Goal: Task Accomplishment & Management: Complete application form

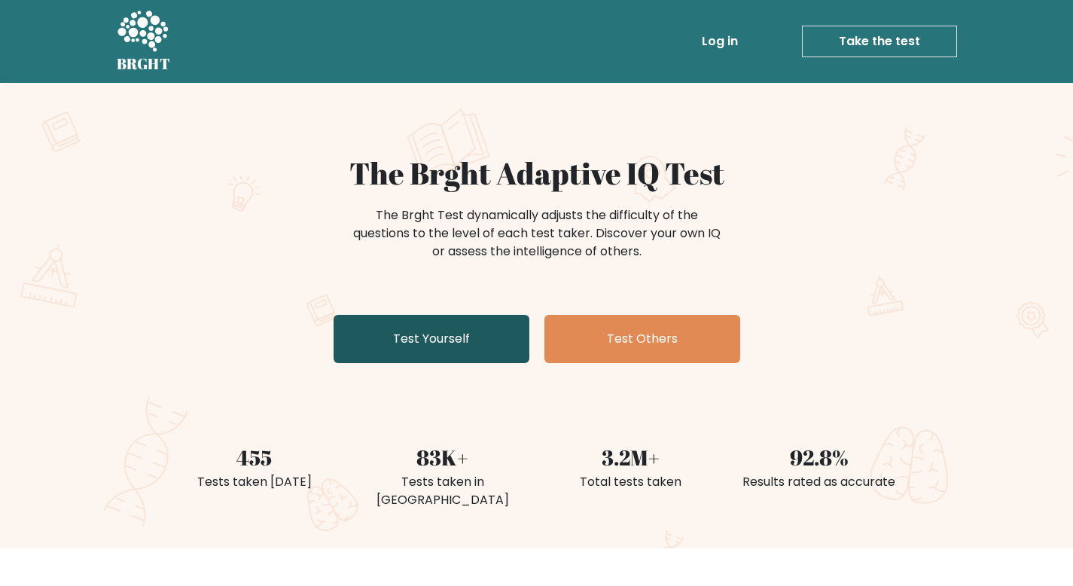
click at [483, 327] on link "Test Yourself" at bounding box center [432, 339] width 196 height 48
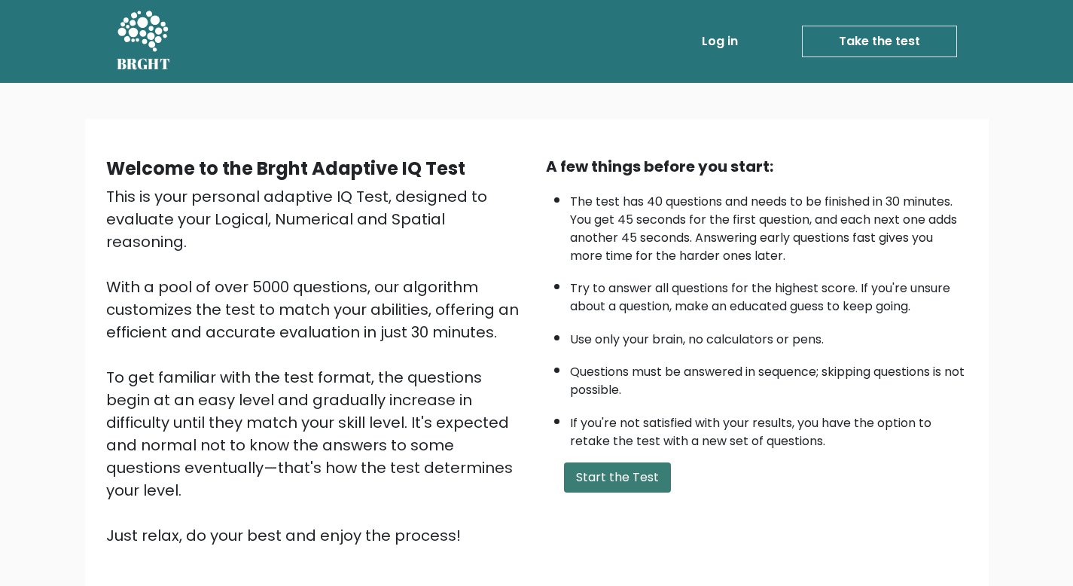
click at [639, 475] on button "Start the Test" at bounding box center [617, 477] width 107 height 30
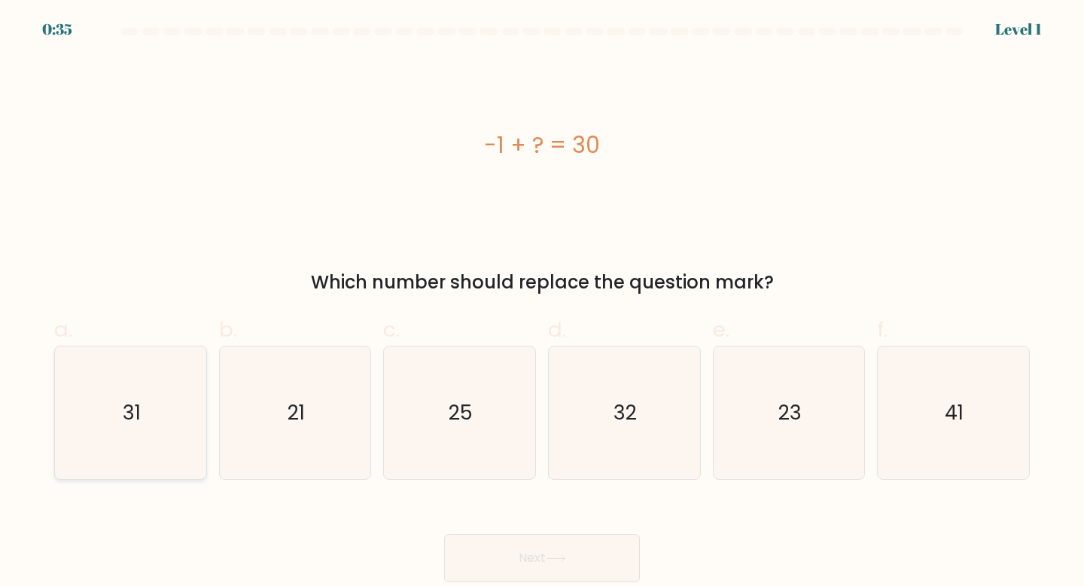
click at [193, 431] on icon "31" at bounding box center [130, 412] width 133 height 133
click at [542, 303] on input "a. 31" at bounding box center [542, 298] width 1 height 10
radio input "true"
click at [588, 556] on button "Next" at bounding box center [542, 558] width 196 height 48
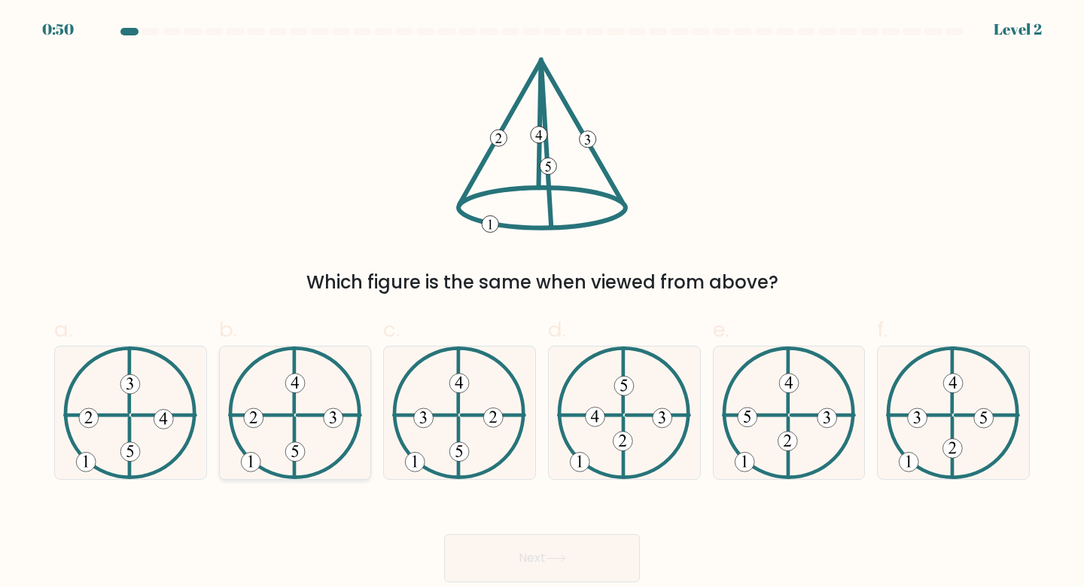
click at [294, 422] on 225 at bounding box center [294, 447] width 0 height 59
click at [542, 303] on input "b." at bounding box center [542, 298] width 1 height 10
radio input "true"
click at [503, 537] on button "Next" at bounding box center [542, 558] width 196 height 48
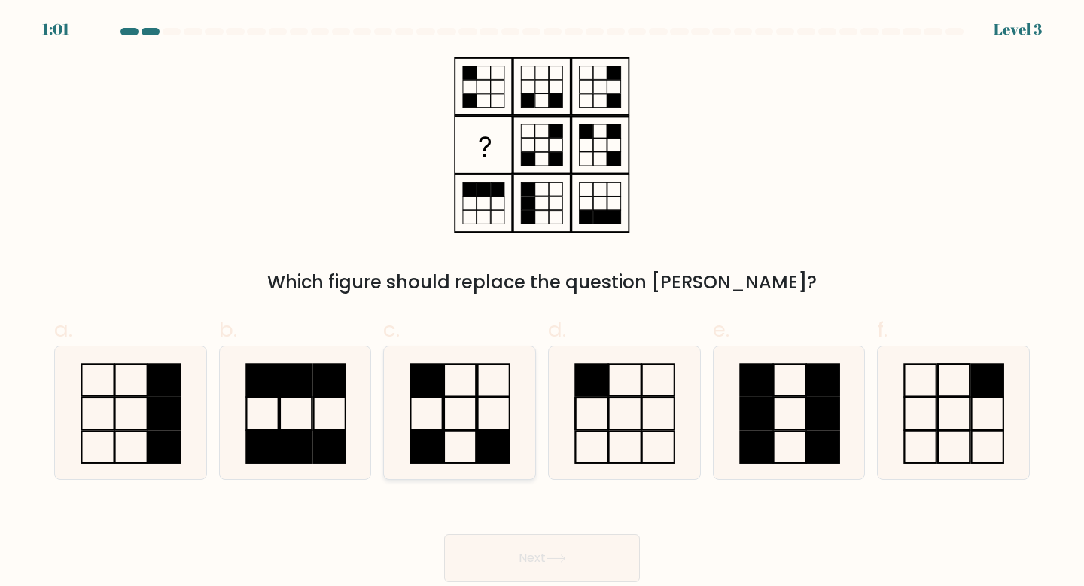
click at [452, 402] on icon at bounding box center [459, 412] width 133 height 133
click at [542, 303] on input "c." at bounding box center [542, 298] width 1 height 10
radio input "true"
click at [477, 563] on button "Next" at bounding box center [542, 558] width 196 height 48
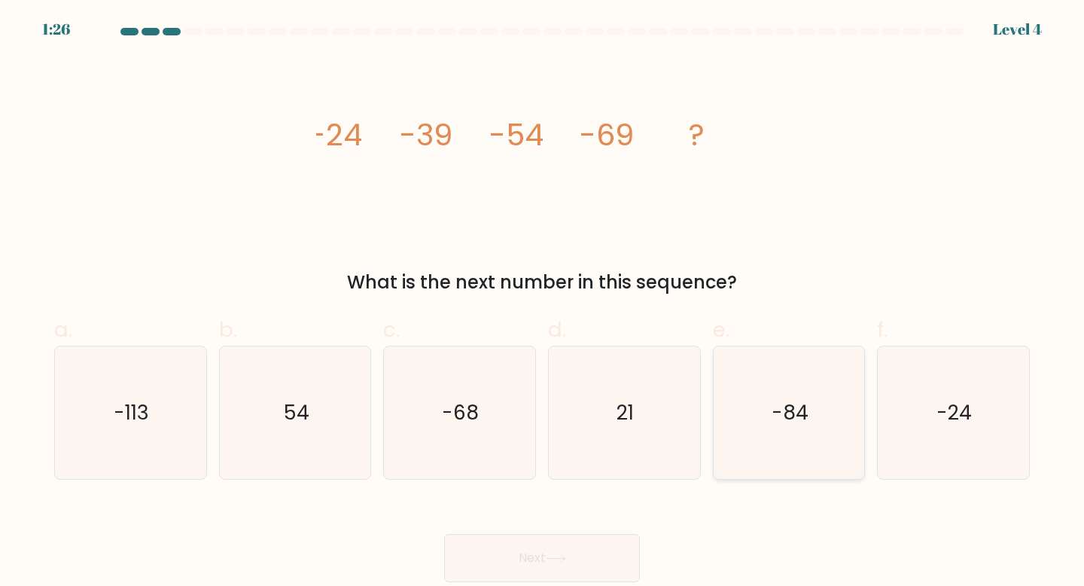
click at [785, 398] on text "-84" at bounding box center [790, 412] width 37 height 28
click at [543, 303] on input "e. -84" at bounding box center [542, 298] width 1 height 10
radio input "true"
click at [550, 572] on button "Next" at bounding box center [542, 558] width 196 height 48
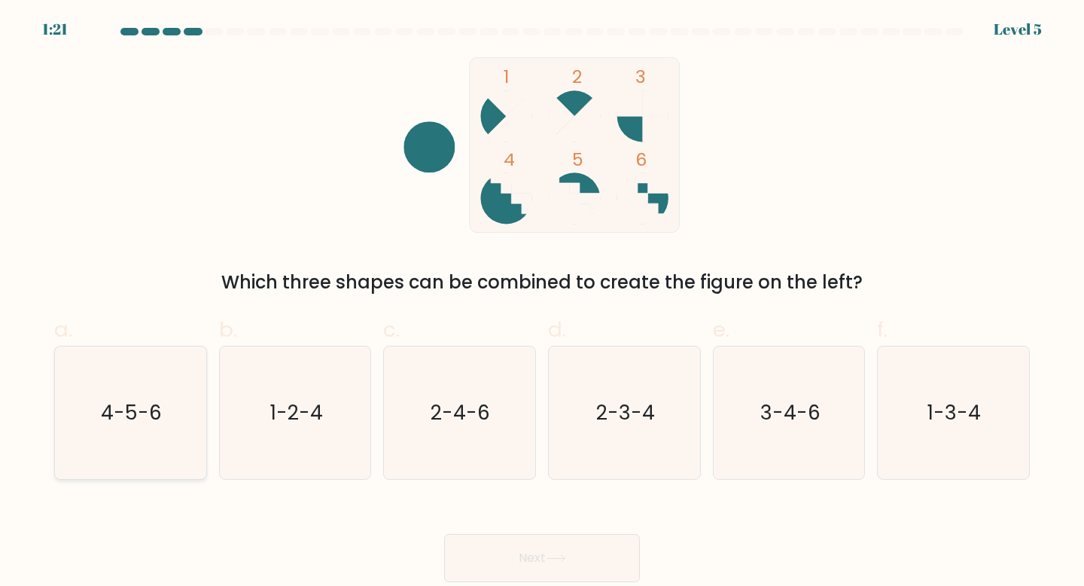
click at [145, 416] on text "4-5-6" at bounding box center [132, 412] width 61 height 28
click at [542, 303] on input "a. 4-5-6" at bounding box center [542, 298] width 1 height 10
radio input "true"
click at [456, 567] on button "Next" at bounding box center [542, 558] width 196 height 48
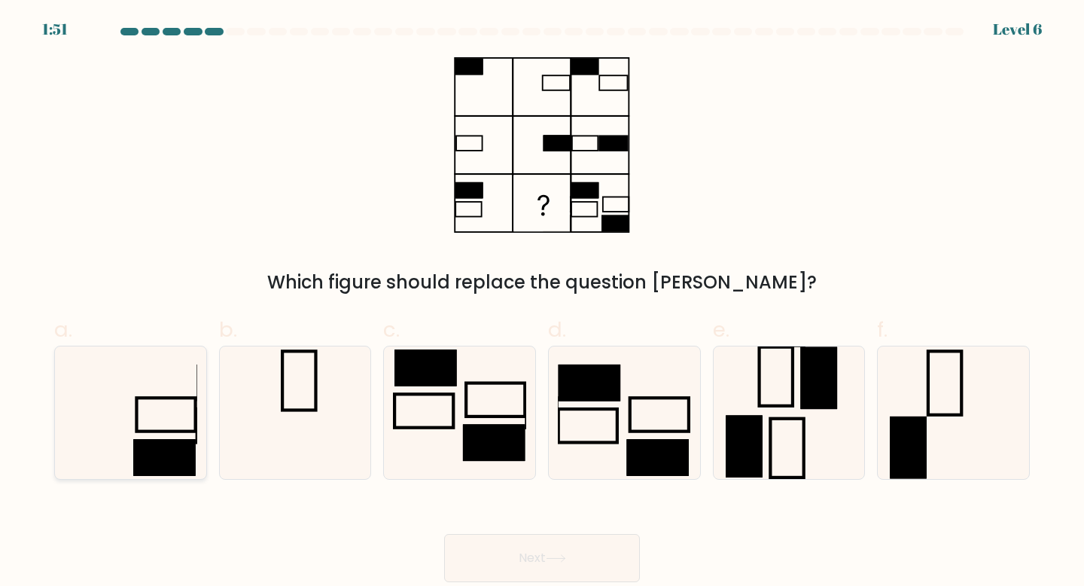
click at [187, 398] on rect at bounding box center [166, 414] width 59 height 33
click at [542, 303] on input "a." at bounding box center [542, 298] width 1 height 10
radio input "true"
click at [483, 545] on button "Next" at bounding box center [542, 558] width 196 height 48
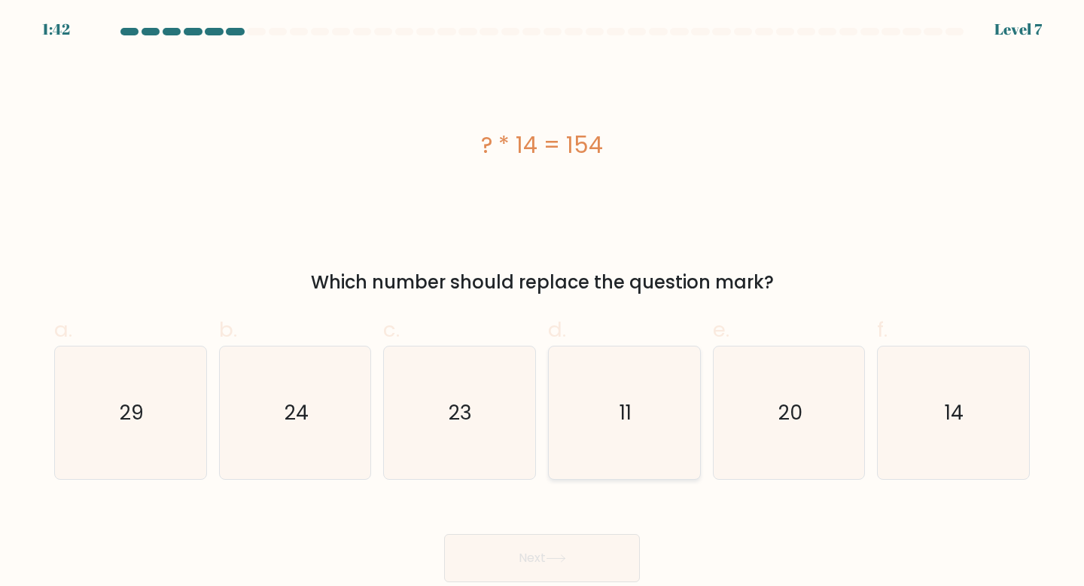
click at [622, 413] on text "11" at bounding box center [626, 412] width 12 height 28
click at [543, 303] on input "d. 11" at bounding box center [542, 298] width 1 height 10
radio input "true"
click at [503, 568] on button "Next" at bounding box center [542, 558] width 196 height 48
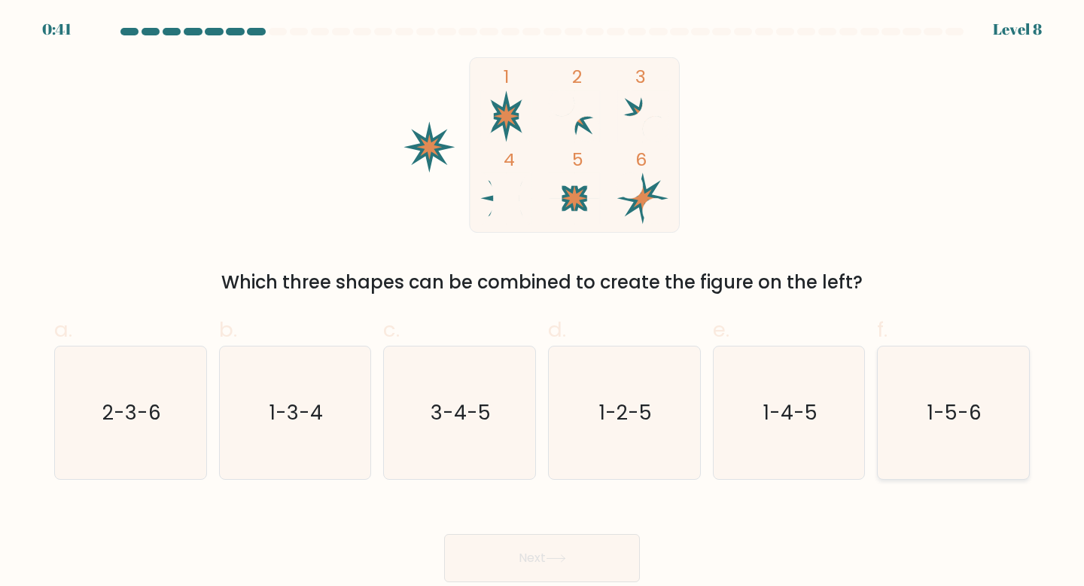
click at [925, 386] on icon "1-5-6" at bounding box center [953, 412] width 133 height 133
click at [543, 303] on input "f. 1-5-6" at bounding box center [542, 298] width 1 height 10
radio input "true"
click at [519, 554] on button "Next" at bounding box center [542, 558] width 196 height 48
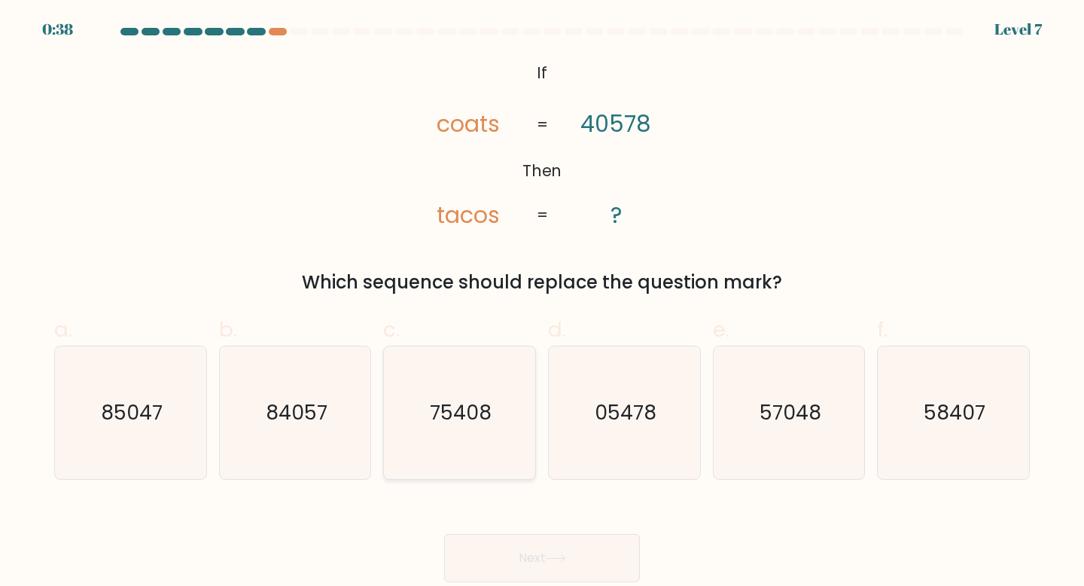
click at [481, 422] on text "75408" at bounding box center [461, 412] width 62 height 28
click at [542, 303] on input "c. 75408" at bounding box center [542, 298] width 1 height 10
radio input "true"
click at [522, 564] on button "Next" at bounding box center [542, 558] width 196 height 48
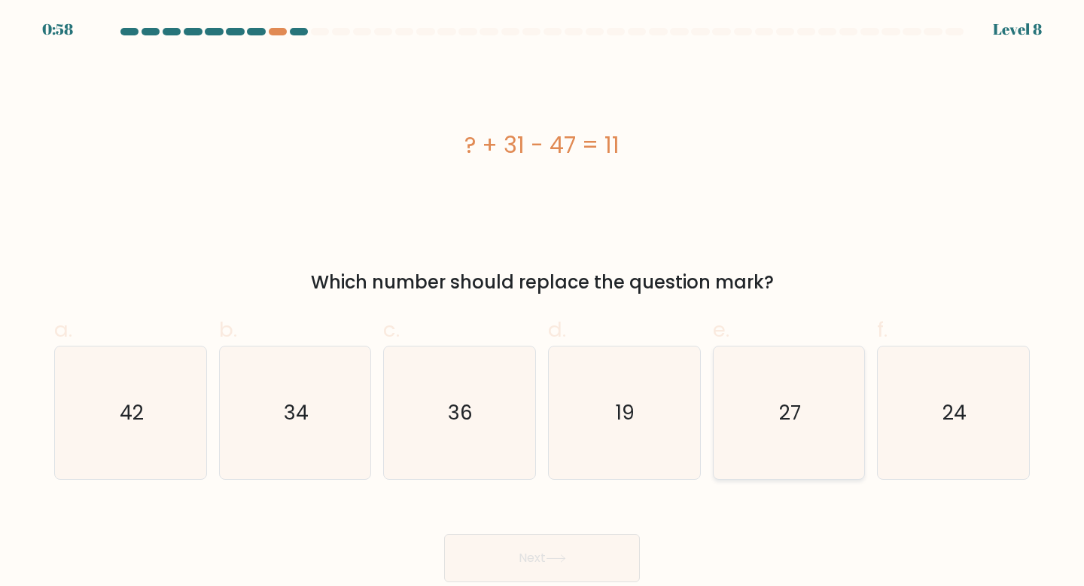
click at [759, 434] on icon "27" at bounding box center [789, 412] width 133 height 133
click at [543, 303] on input "e. 27" at bounding box center [542, 298] width 1 height 10
radio input "true"
click at [585, 569] on button "Next" at bounding box center [542, 558] width 196 height 48
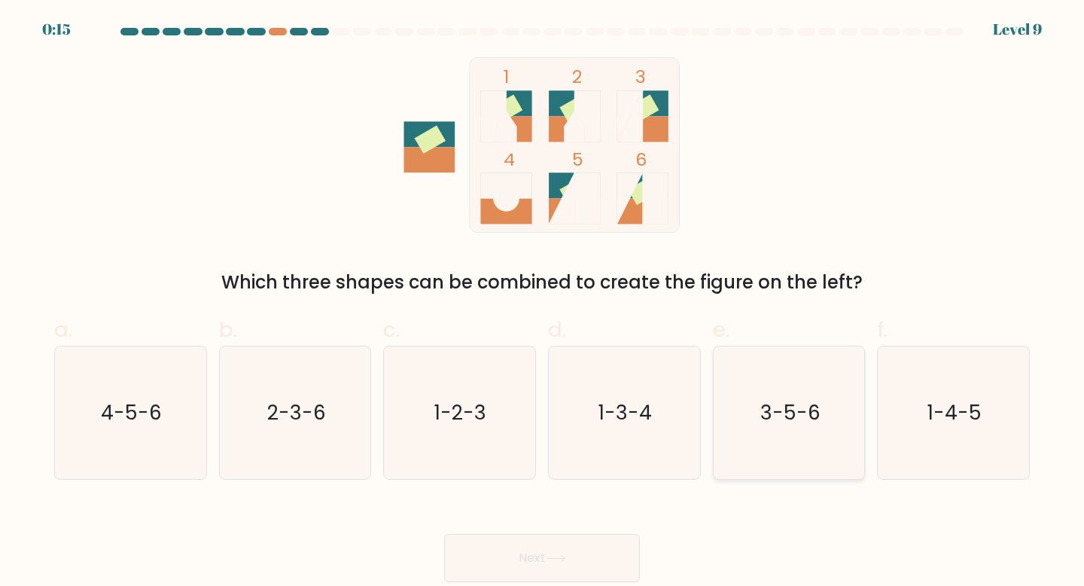
click at [792, 423] on text "3-5-6" at bounding box center [791, 412] width 60 height 28
click at [543, 303] on input "e. 3-5-6" at bounding box center [542, 298] width 1 height 10
radio input "true"
click at [579, 564] on button "Next" at bounding box center [542, 558] width 196 height 48
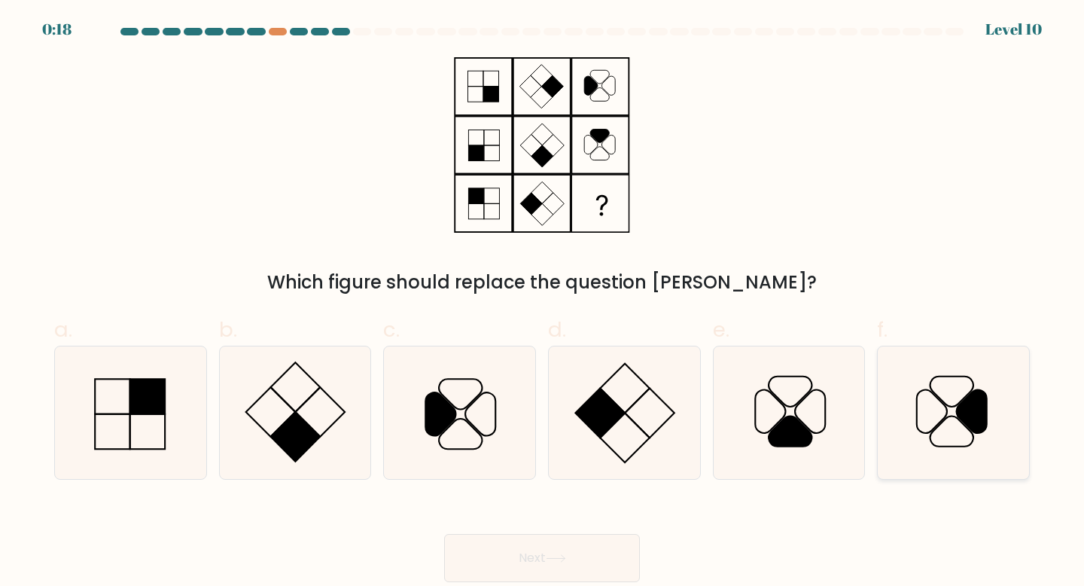
click at [939, 398] on icon at bounding box center [952, 392] width 43 height 30
click at [543, 303] on input "f." at bounding box center [542, 298] width 1 height 10
radio input "true"
click at [553, 566] on button "Next" at bounding box center [542, 558] width 196 height 48
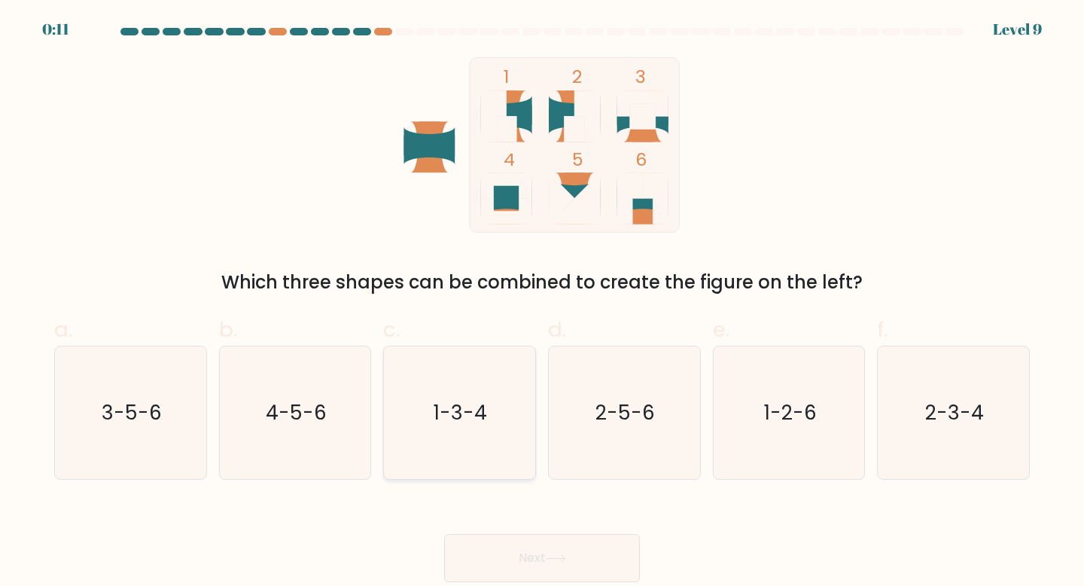
click at [470, 432] on icon "1-3-4" at bounding box center [459, 412] width 133 height 133
click at [542, 303] on input "c. 1-3-4" at bounding box center [542, 298] width 1 height 10
radio input "true"
click at [571, 558] on button "Next" at bounding box center [542, 558] width 196 height 48
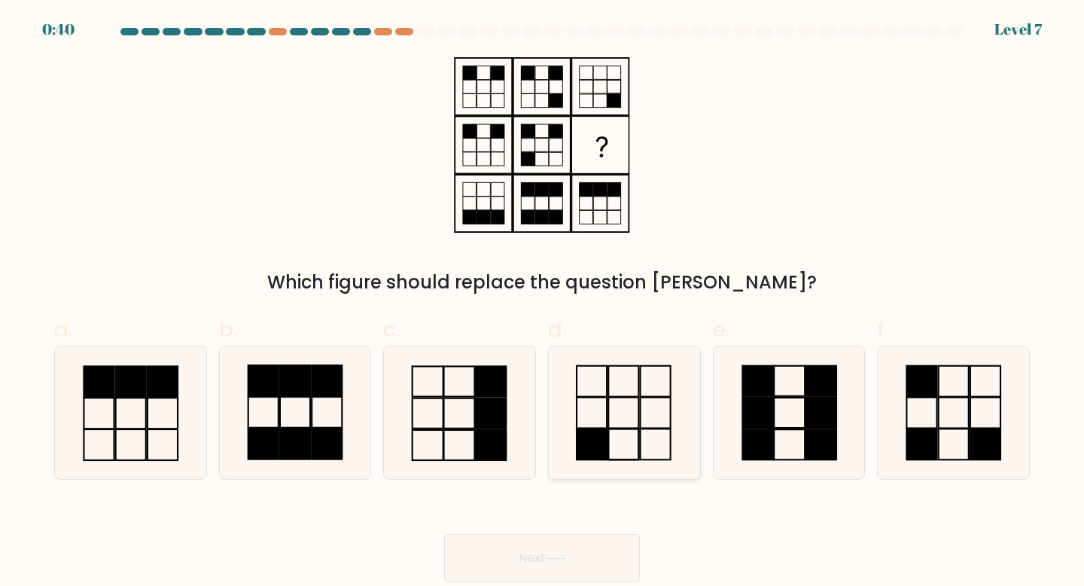
click at [605, 402] on icon at bounding box center [624, 412] width 133 height 133
click at [543, 303] on input "d." at bounding box center [542, 298] width 1 height 10
radio input "true"
click at [518, 549] on button "Next" at bounding box center [542, 558] width 196 height 48
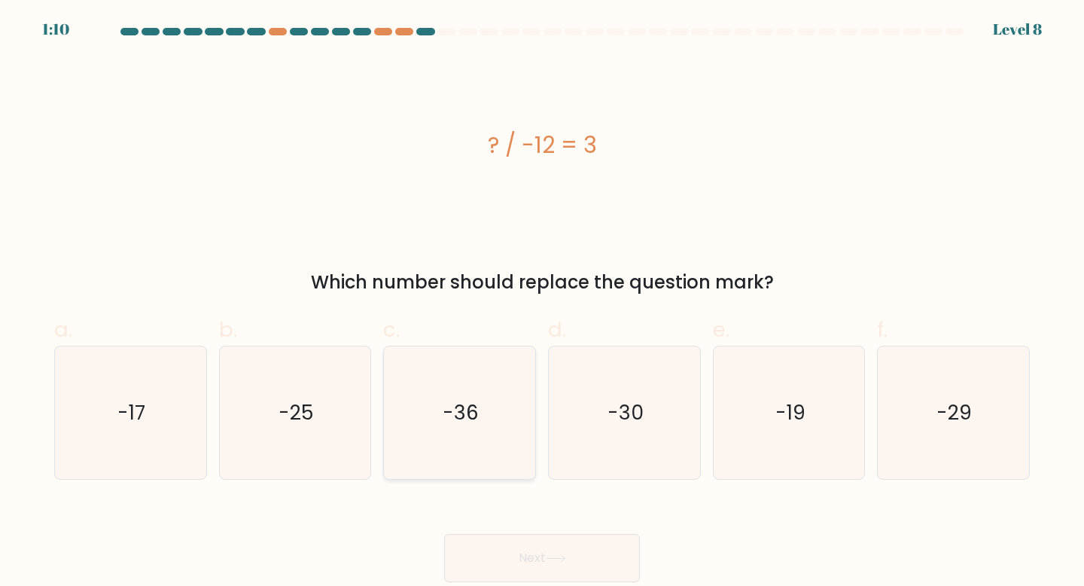
click at [489, 408] on icon "-36" at bounding box center [459, 412] width 133 height 133
click at [542, 303] on input "c. -36" at bounding box center [542, 298] width 1 height 10
radio input "true"
click at [532, 559] on button "Next" at bounding box center [542, 558] width 196 height 48
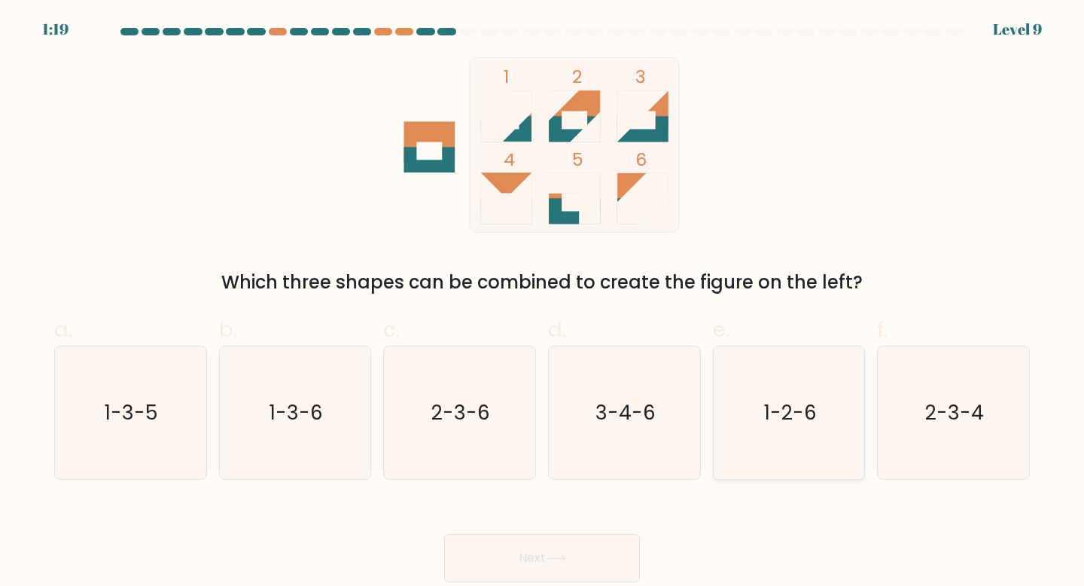
click at [794, 386] on icon "1-2-6" at bounding box center [789, 412] width 133 height 133
click at [543, 303] on input "e. 1-2-6" at bounding box center [542, 298] width 1 height 10
radio input "true"
click at [539, 555] on button "Next" at bounding box center [542, 558] width 196 height 48
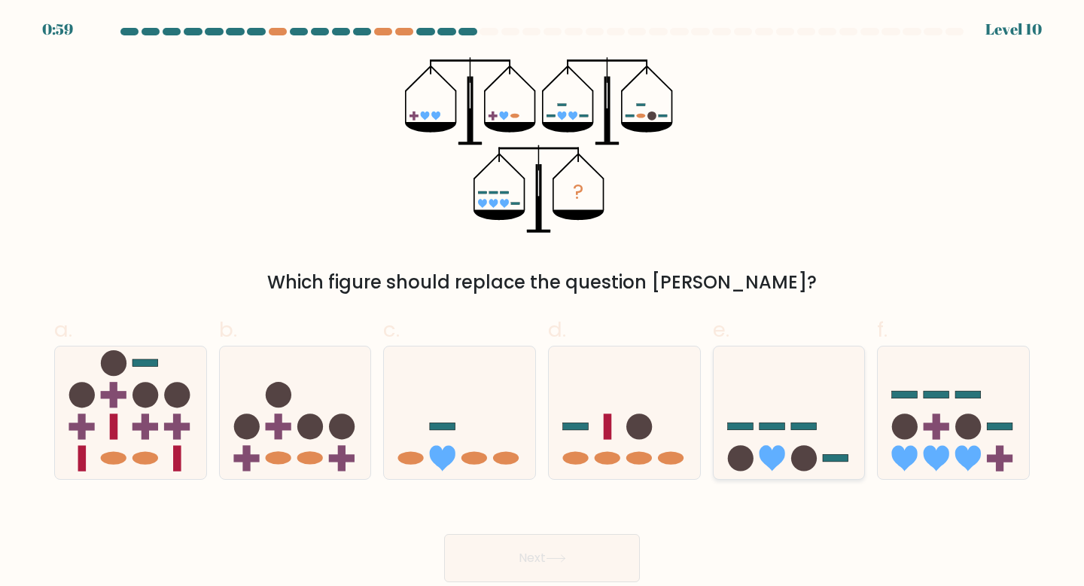
click at [779, 434] on icon at bounding box center [789, 412] width 151 height 125
click at [543, 303] on input "e." at bounding box center [542, 298] width 1 height 10
radio input "true"
click at [507, 571] on button "Next" at bounding box center [542, 558] width 196 height 48
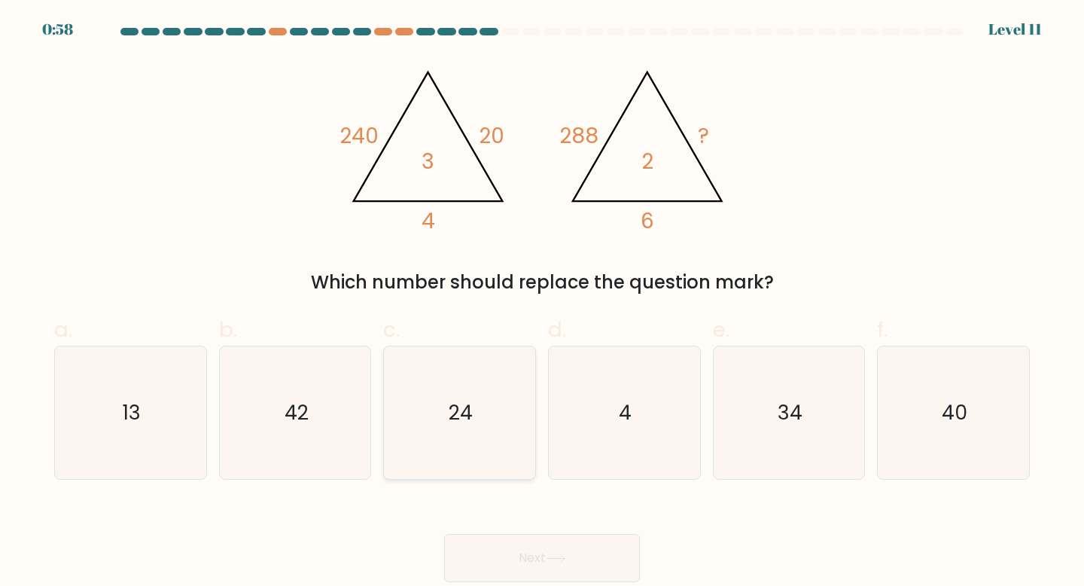
click at [495, 456] on icon "24" at bounding box center [459, 412] width 133 height 133
click at [542, 303] on input "c. 24" at bounding box center [542, 298] width 1 height 10
radio input "true"
click at [553, 555] on icon at bounding box center [556, 558] width 20 height 8
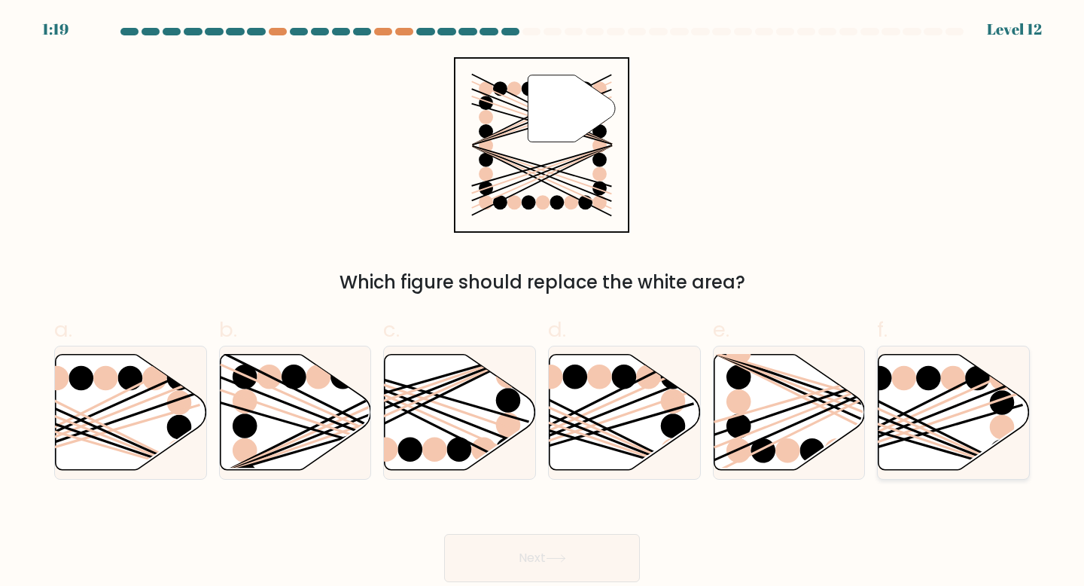
click at [950, 398] on line at bounding box center [903, 420] width 242 height 108
click at [543, 303] on input "f." at bounding box center [542, 298] width 1 height 10
radio input "true"
click at [559, 549] on button "Next" at bounding box center [542, 558] width 196 height 48
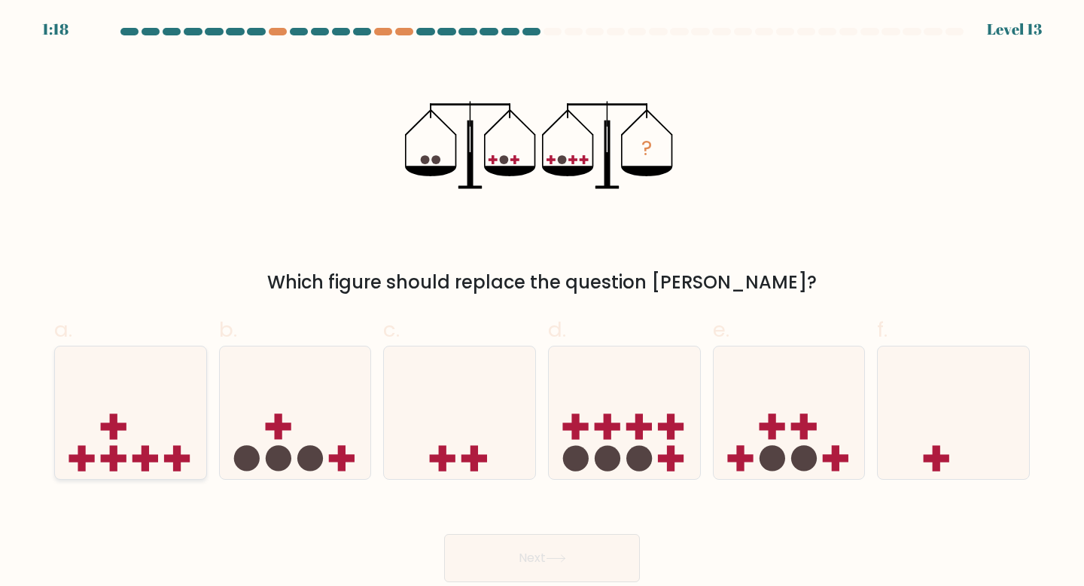
click at [167, 404] on icon at bounding box center [130, 412] width 151 height 125
click at [542, 303] on input "a." at bounding box center [542, 298] width 1 height 10
radio input "true"
click at [518, 561] on button "Next" at bounding box center [542, 558] width 196 height 48
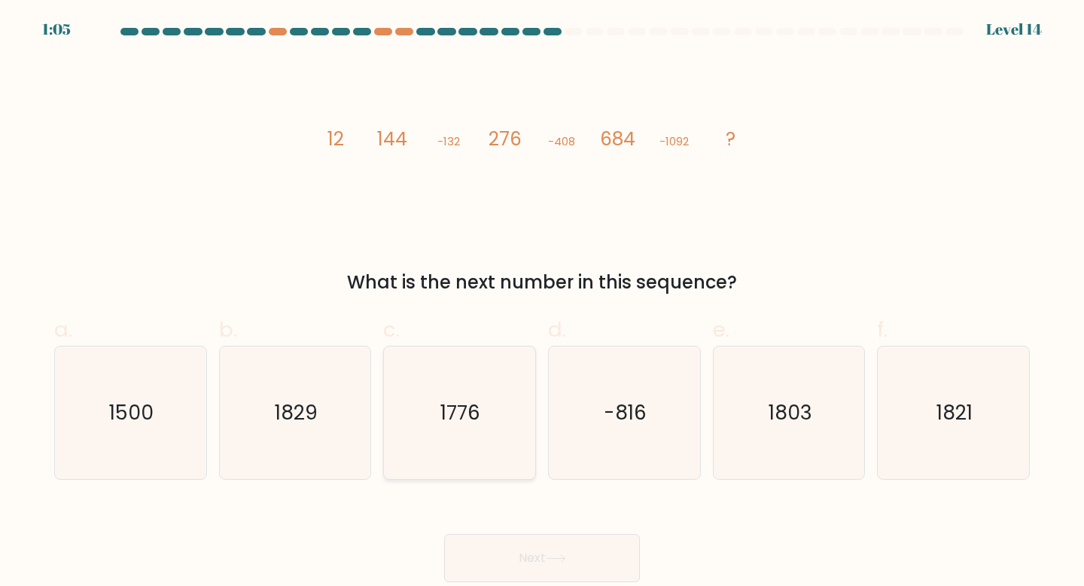
click at [431, 418] on icon "1776" at bounding box center [459, 412] width 133 height 133
click at [542, 303] on input "c. 1776" at bounding box center [542, 298] width 1 height 10
radio input "true"
click at [531, 559] on button "Next" at bounding box center [542, 558] width 196 height 48
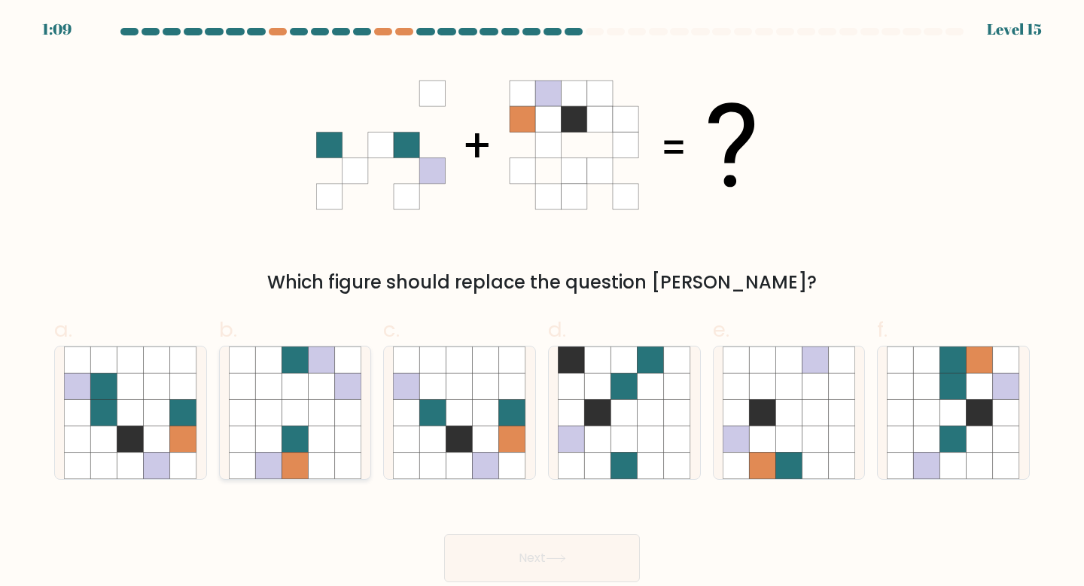
click at [279, 408] on icon at bounding box center [268, 412] width 26 height 26
click at [542, 303] on input "b." at bounding box center [542, 298] width 1 height 10
radio input "true"
click at [516, 566] on button "Next" at bounding box center [542, 558] width 196 height 48
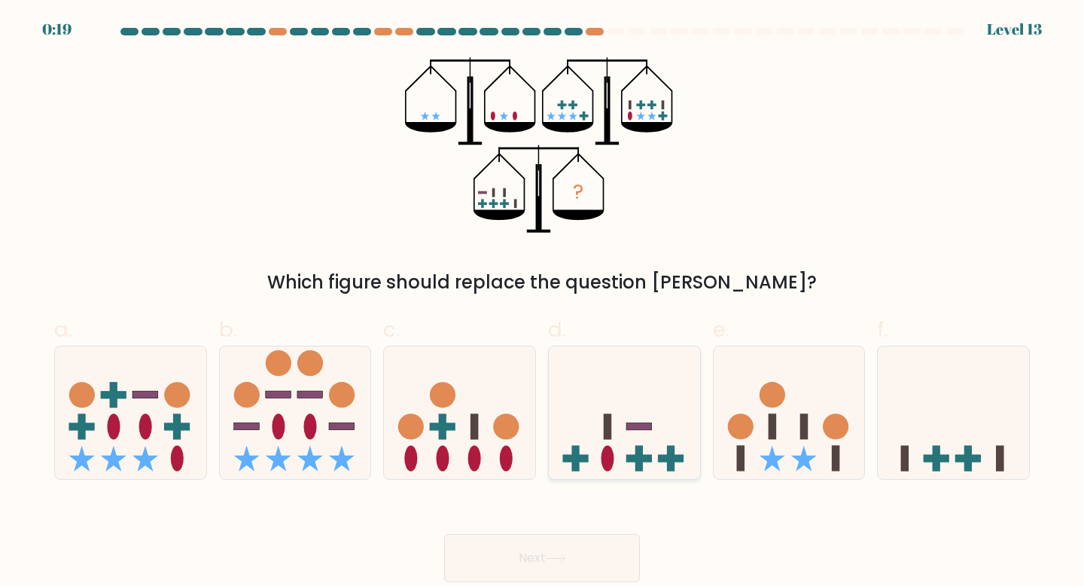
click at [621, 412] on icon at bounding box center [624, 412] width 151 height 125
click at [543, 303] on input "d." at bounding box center [542, 298] width 1 height 10
radio input "true"
click at [553, 553] on button "Next" at bounding box center [542, 558] width 196 height 48
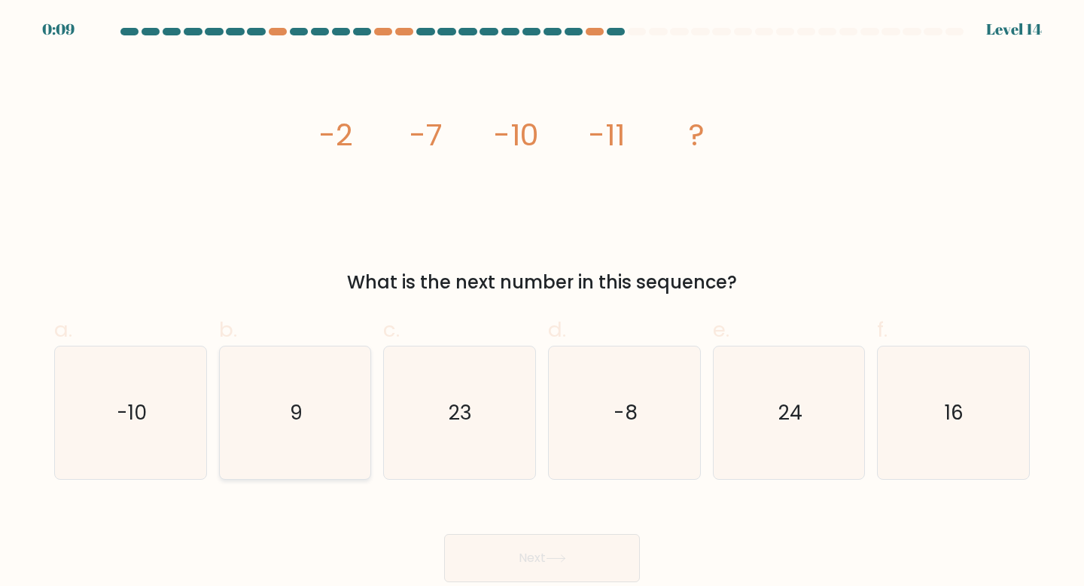
click at [325, 383] on icon "9" at bounding box center [295, 412] width 133 height 133
click at [542, 303] on input "b. 9" at bounding box center [542, 298] width 1 height 10
radio input "true"
click at [506, 556] on button "Next" at bounding box center [542, 558] width 196 height 48
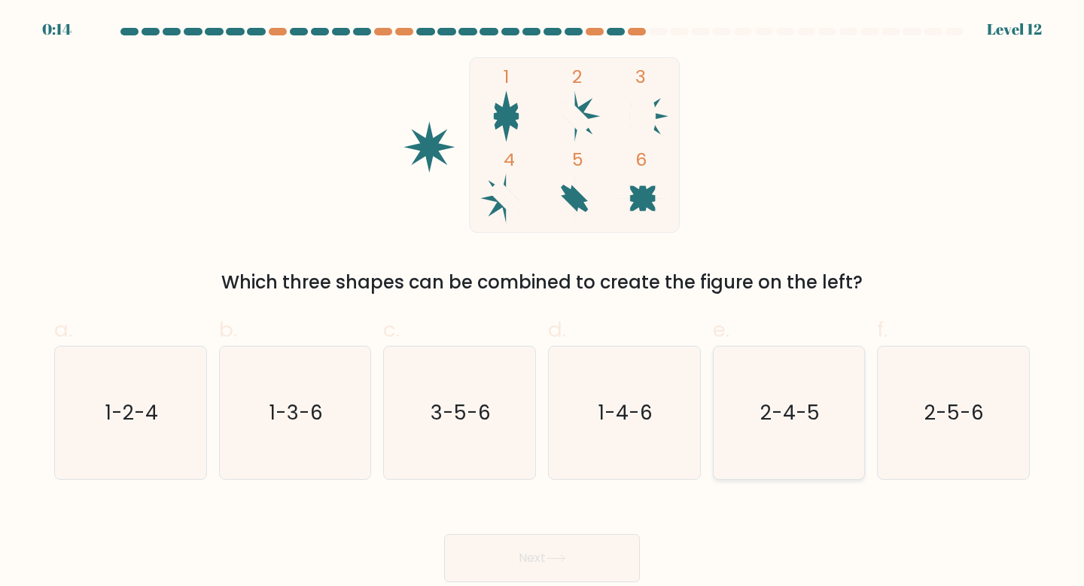
click at [770, 396] on icon "2-4-5" at bounding box center [789, 412] width 133 height 133
click at [543, 303] on input "e. 2-4-5" at bounding box center [542, 298] width 1 height 10
radio input "true"
click at [579, 551] on button "Next" at bounding box center [542, 558] width 196 height 48
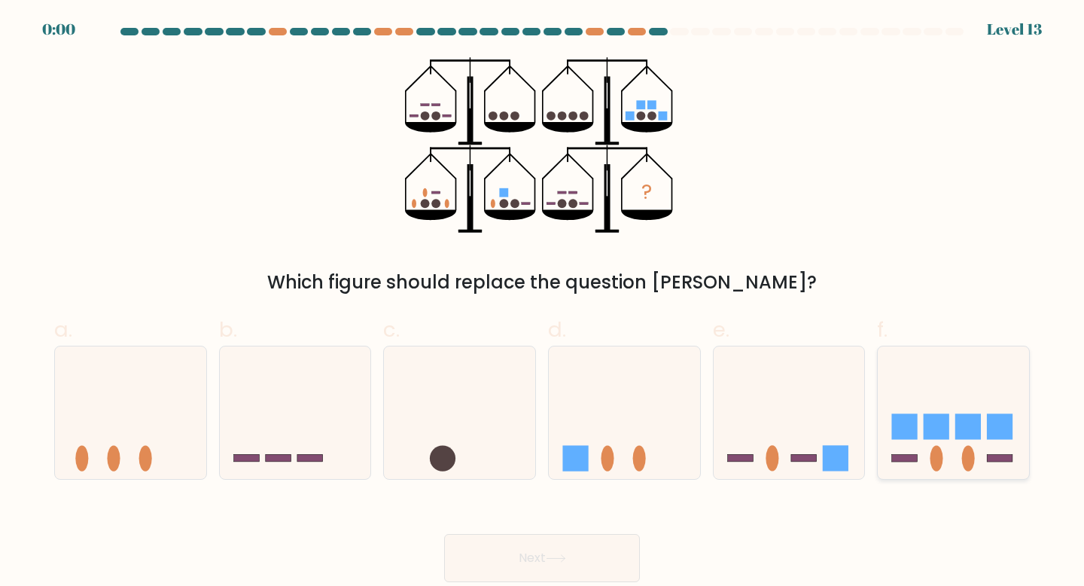
click at [987, 449] on icon at bounding box center [953, 412] width 151 height 125
click at [543, 303] on input "f." at bounding box center [542, 298] width 1 height 10
radio input "true"
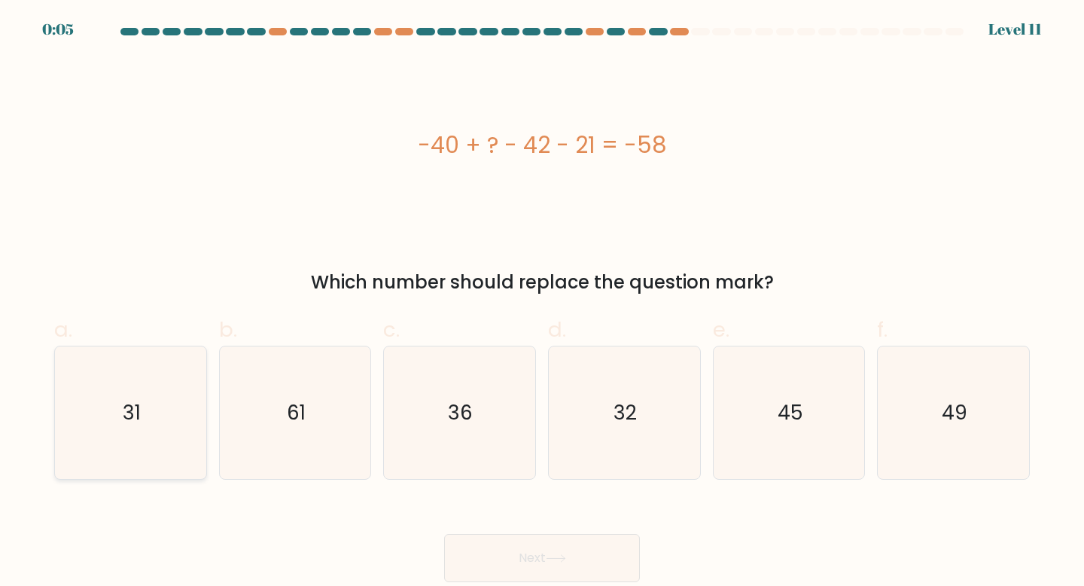
click at [150, 431] on icon "31" at bounding box center [130, 412] width 133 height 133
click at [542, 303] on input "a. 31" at bounding box center [542, 298] width 1 height 10
radio input "true"
click at [529, 549] on button "Next" at bounding box center [542, 558] width 196 height 48
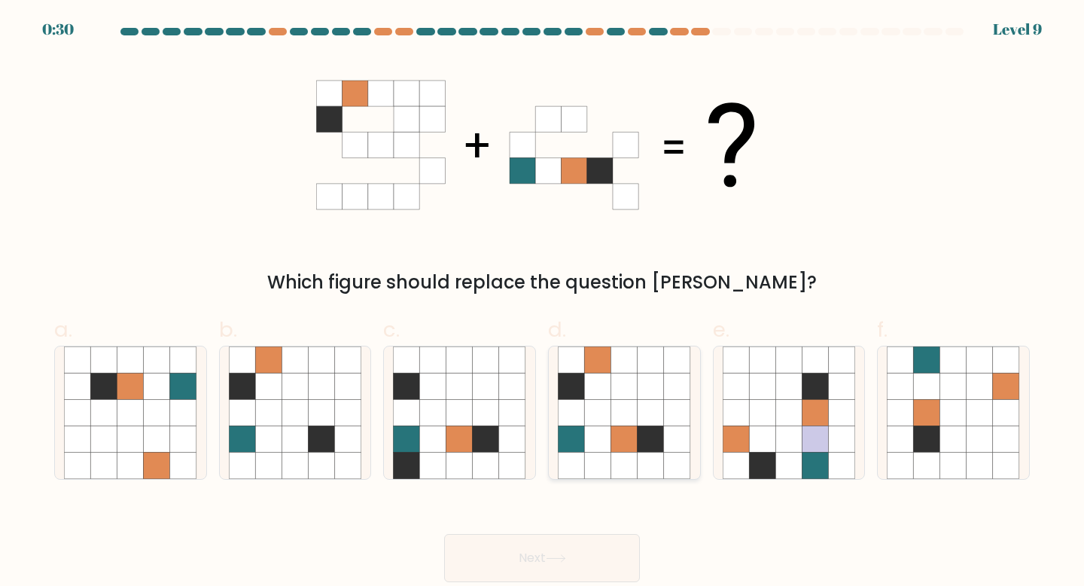
click at [628, 409] on icon at bounding box center [624, 412] width 26 height 26
click at [543, 303] on input "d." at bounding box center [542, 298] width 1 height 10
radio input "true"
click at [590, 543] on button "Next" at bounding box center [542, 558] width 196 height 48
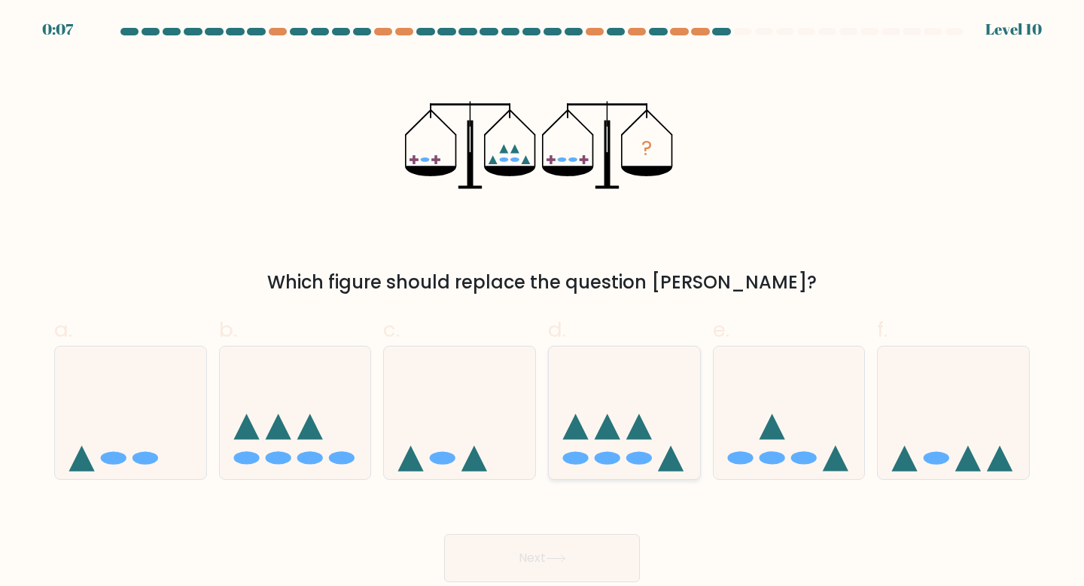
click at [645, 434] on icon at bounding box center [640, 426] width 26 height 26
click at [543, 303] on input "d." at bounding box center [542, 298] width 1 height 10
radio input "true"
click at [578, 546] on button "Next" at bounding box center [542, 558] width 196 height 48
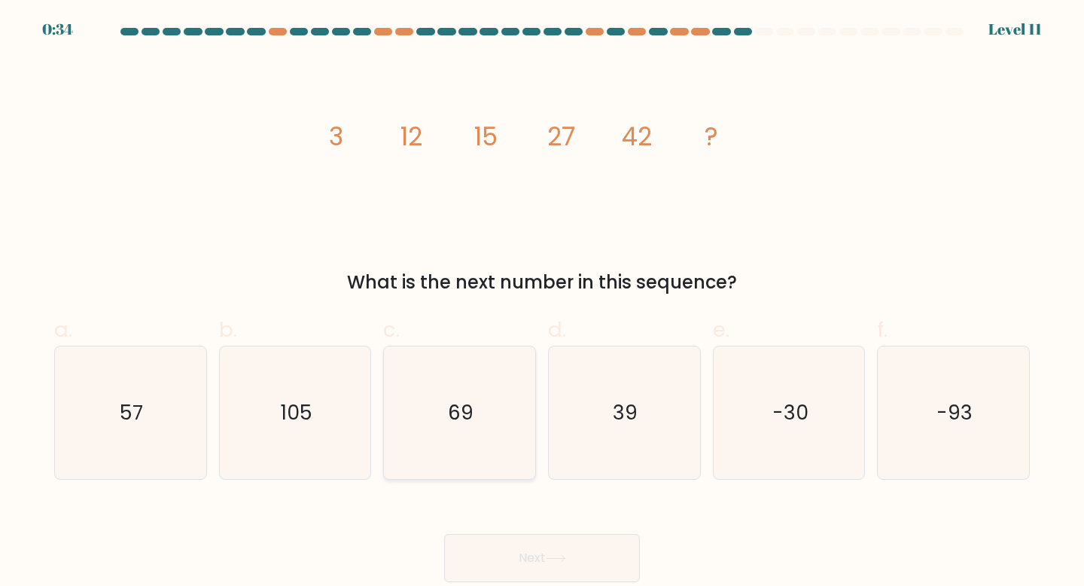
click at [468, 414] on text "69" at bounding box center [461, 412] width 26 height 28
click at [542, 303] on input "c. 69" at bounding box center [542, 298] width 1 height 10
radio input "true"
click at [507, 562] on button "Next" at bounding box center [542, 558] width 196 height 48
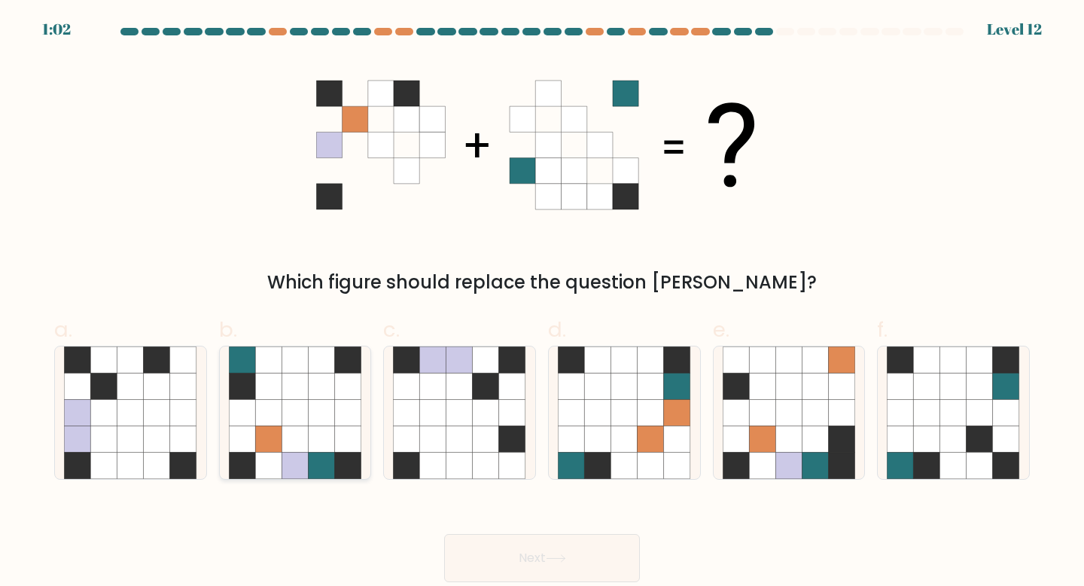
click at [303, 407] on icon at bounding box center [295, 412] width 26 height 26
click at [542, 303] on input "b." at bounding box center [542, 298] width 1 height 10
radio input "true"
click at [547, 563] on button "Next" at bounding box center [542, 558] width 196 height 48
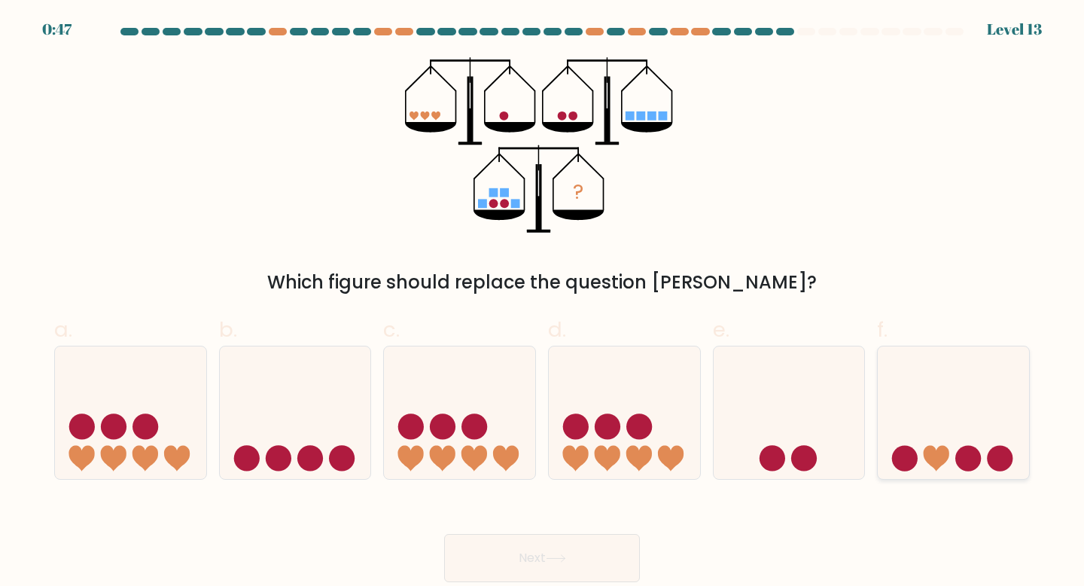
click at [976, 456] on circle at bounding box center [969, 459] width 26 height 26
click at [543, 303] on input "f." at bounding box center [542, 298] width 1 height 10
radio input "true"
click at [479, 559] on button "Next" at bounding box center [542, 558] width 196 height 48
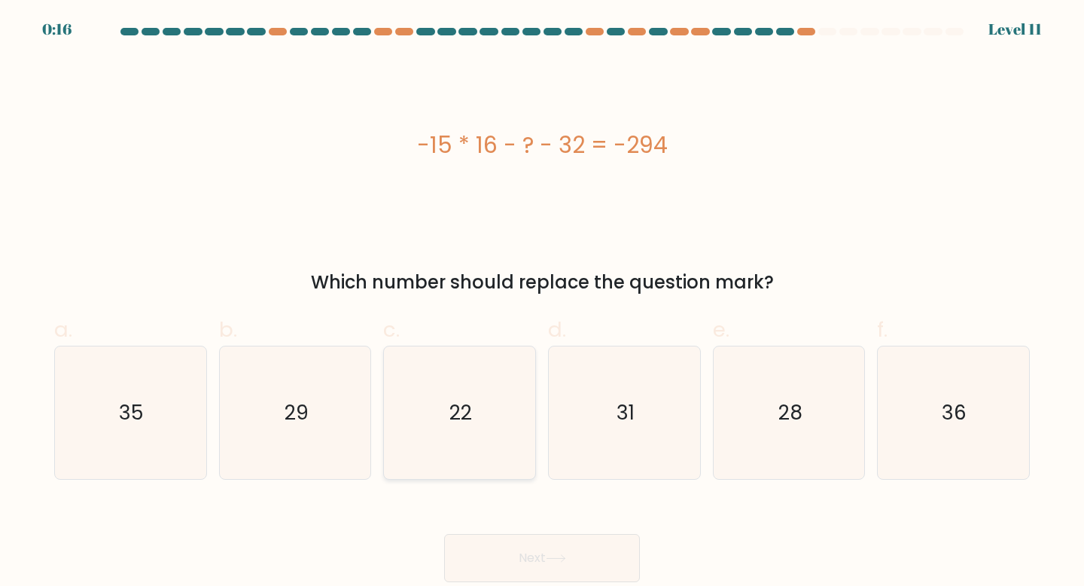
click at [477, 391] on icon "22" at bounding box center [459, 412] width 133 height 133
click at [542, 303] on input "c. 22" at bounding box center [542, 298] width 1 height 10
radio input "true"
click at [497, 557] on button "Next" at bounding box center [542, 558] width 196 height 48
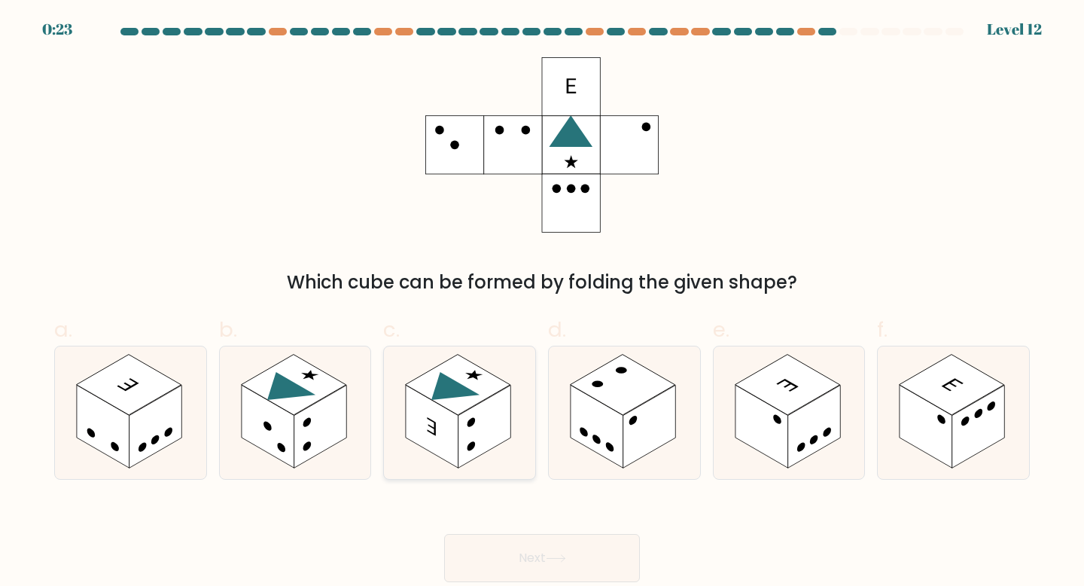
click at [485, 389] on rect at bounding box center [458, 384] width 105 height 61
click at [542, 303] on input "c." at bounding box center [542, 298] width 1 height 10
radio input "true"
click at [553, 553] on button "Next" at bounding box center [542, 558] width 196 height 48
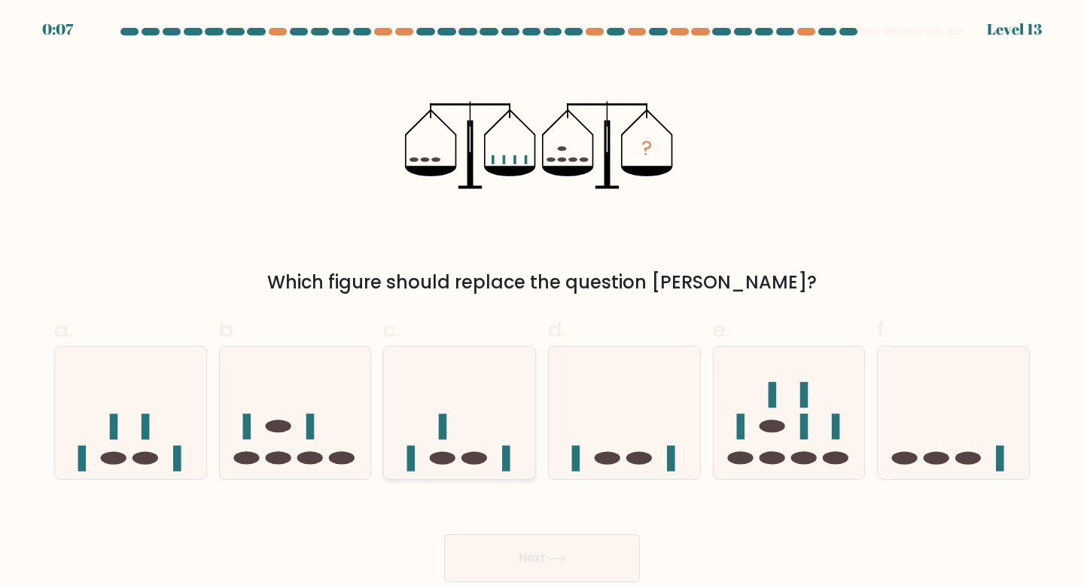
click at [471, 416] on icon at bounding box center [459, 412] width 151 height 125
click at [542, 303] on input "c." at bounding box center [542, 298] width 1 height 10
radio input "true"
click at [556, 559] on icon at bounding box center [556, 558] width 20 height 8
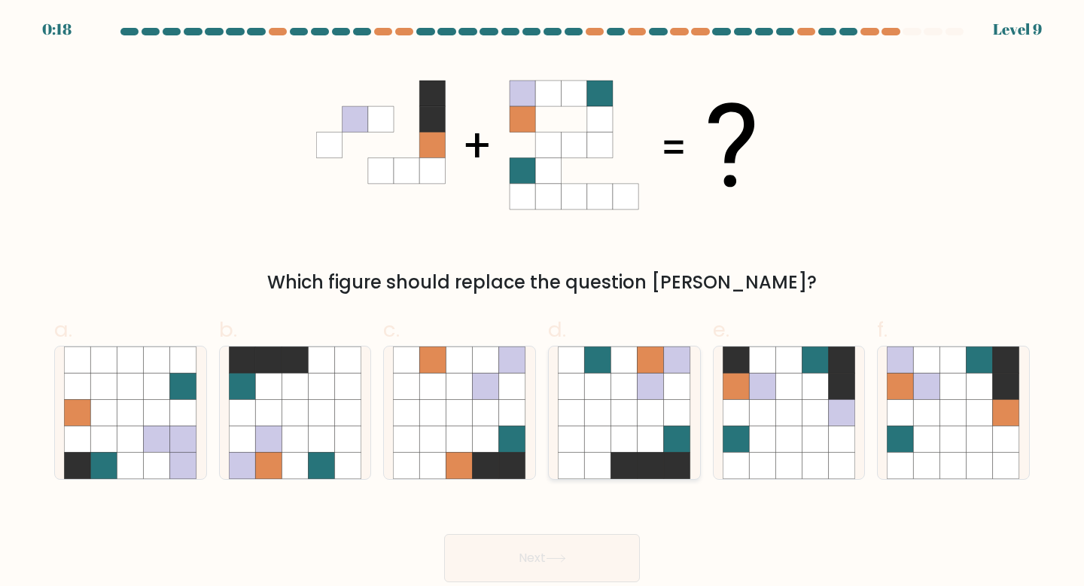
click at [638, 416] on icon at bounding box center [651, 412] width 26 height 26
click at [543, 303] on input "d." at bounding box center [542, 298] width 1 height 10
radio input "true"
click at [548, 550] on button "Next" at bounding box center [542, 558] width 196 height 48
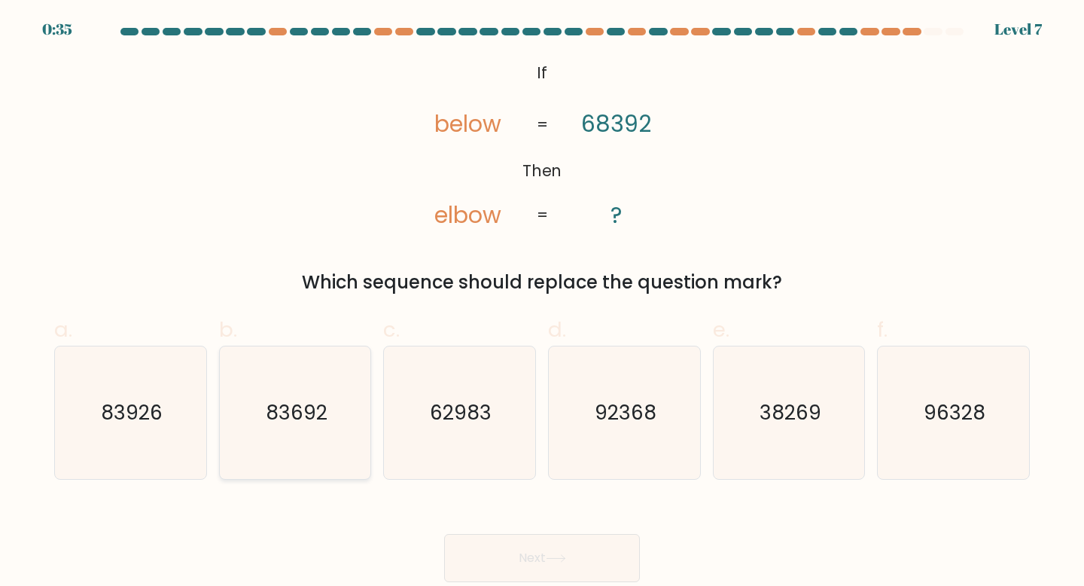
click at [303, 401] on text "83692" at bounding box center [297, 412] width 62 height 28
click at [542, 303] on input "b. 83692" at bounding box center [542, 298] width 1 height 10
radio input "true"
click at [517, 550] on button "Next" at bounding box center [542, 558] width 196 height 48
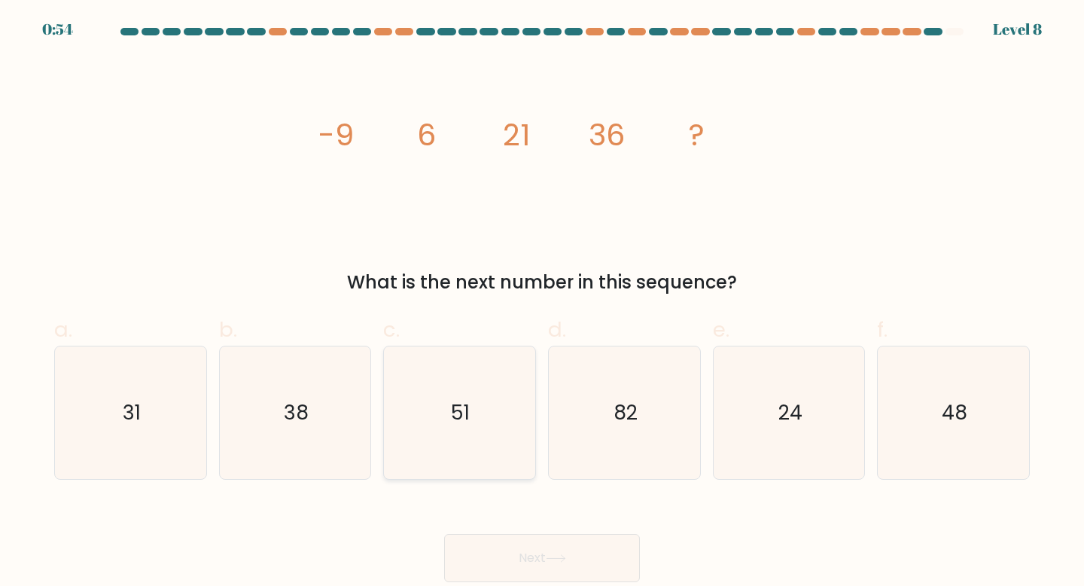
click at [495, 388] on icon "51" at bounding box center [459, 412] width 133 height 133
click at [542, 303] on input "c. 51" at bounding box center [542, 298] width 1 height 10
radio input "true"
click at [550, 558] on icon at bounding box center [556, 558] width 20 height 8
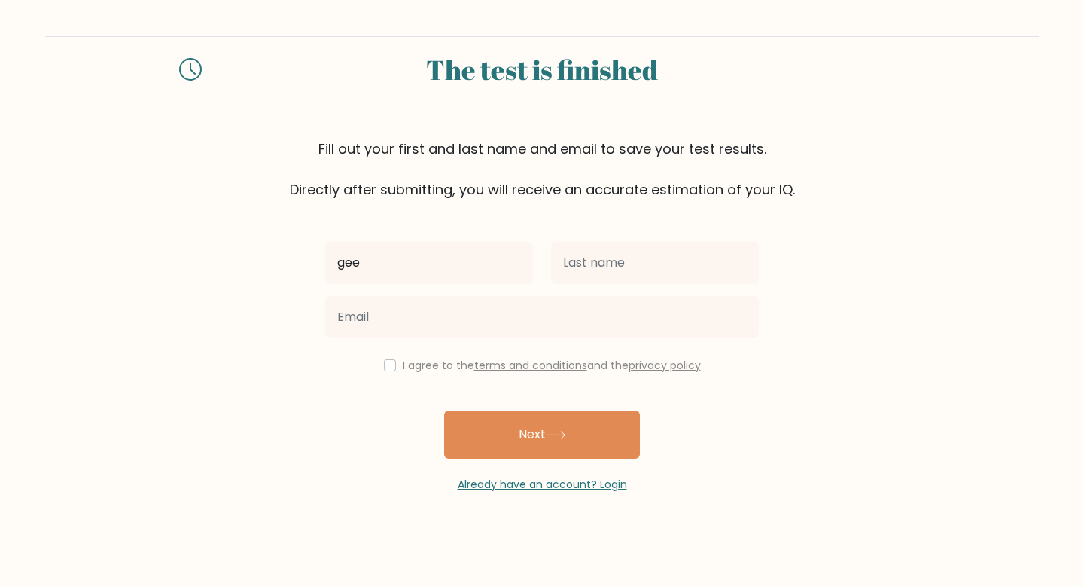
type input "gee"
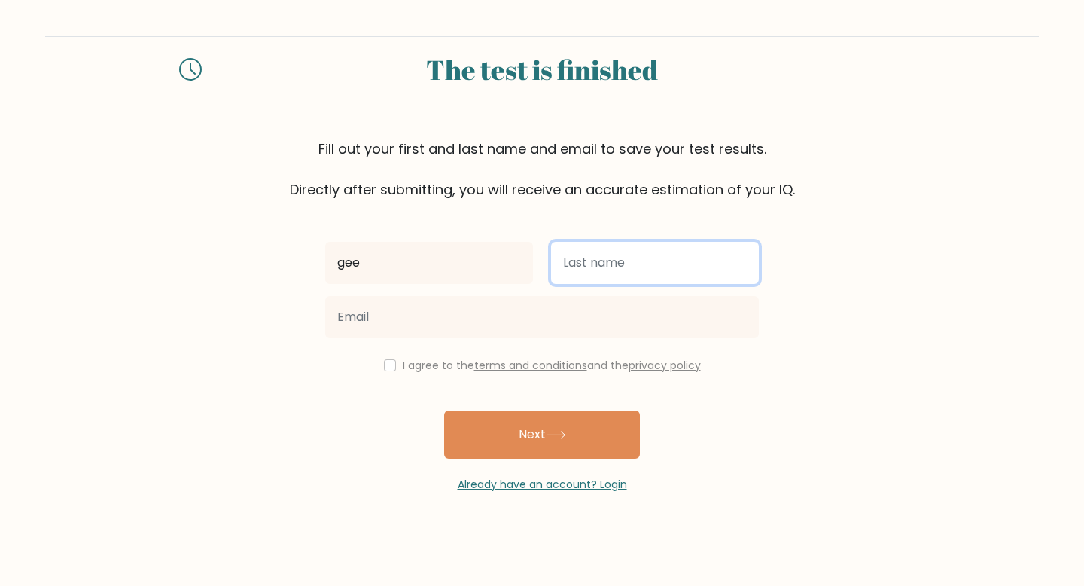
click at [625, 258] on input "text" at bounding box center [655, 263] width 208 height 42
type input "Carnegie"
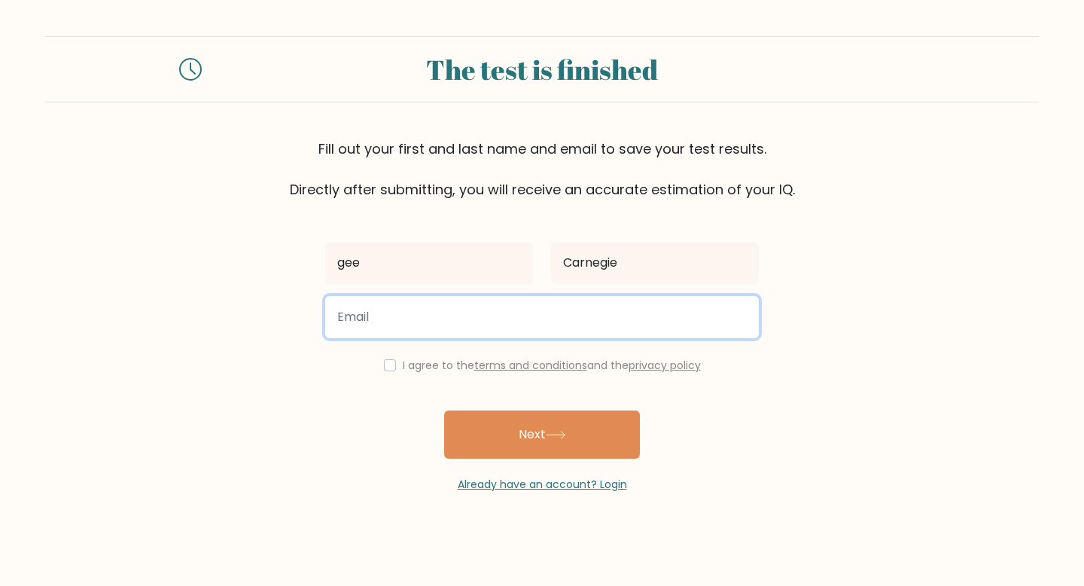
click at [505, 317] on input "email" at bounding box center [542, 317] width 434 height 42
type input "[EMAIL_ADDRESS][DOMAIN_NAME]"
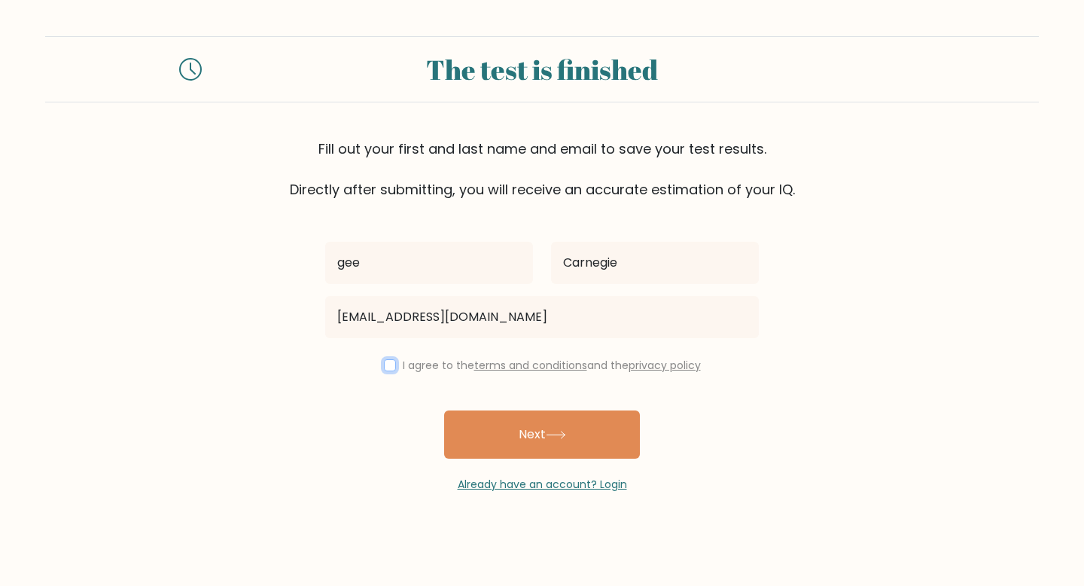
drag, startPoint x: 386, startPoint y: 365, endPoint x: 399, endPoint y: 379, distance: 18.6
click at [386, 365] on input "checkbox" at bounding box center [390, 365] width 12 height 12
checkbox input "true"
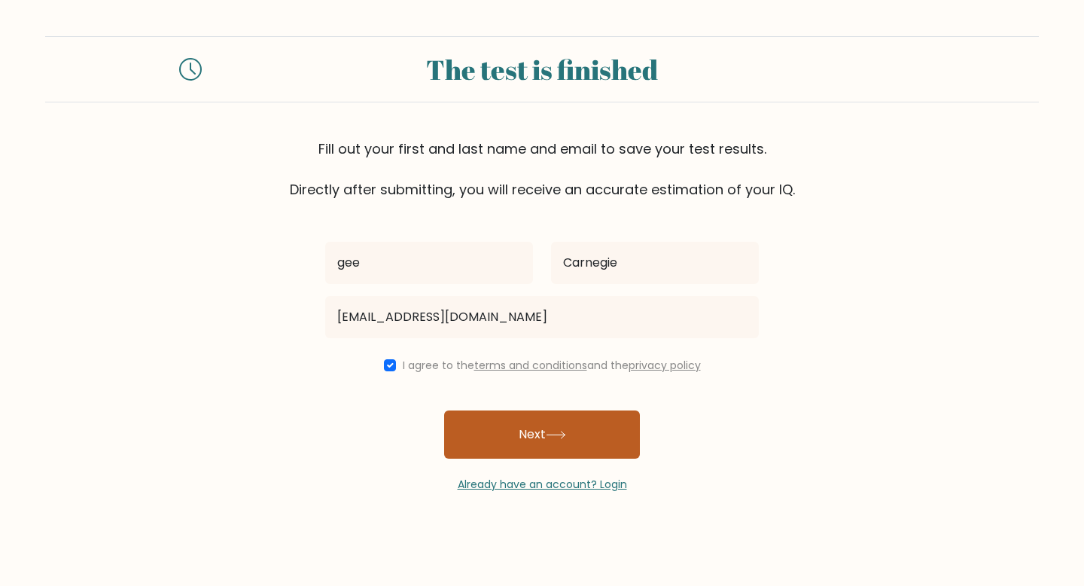
click at [540, 432] on button "Next" at bounding box center [542, 434] width 196 height 48
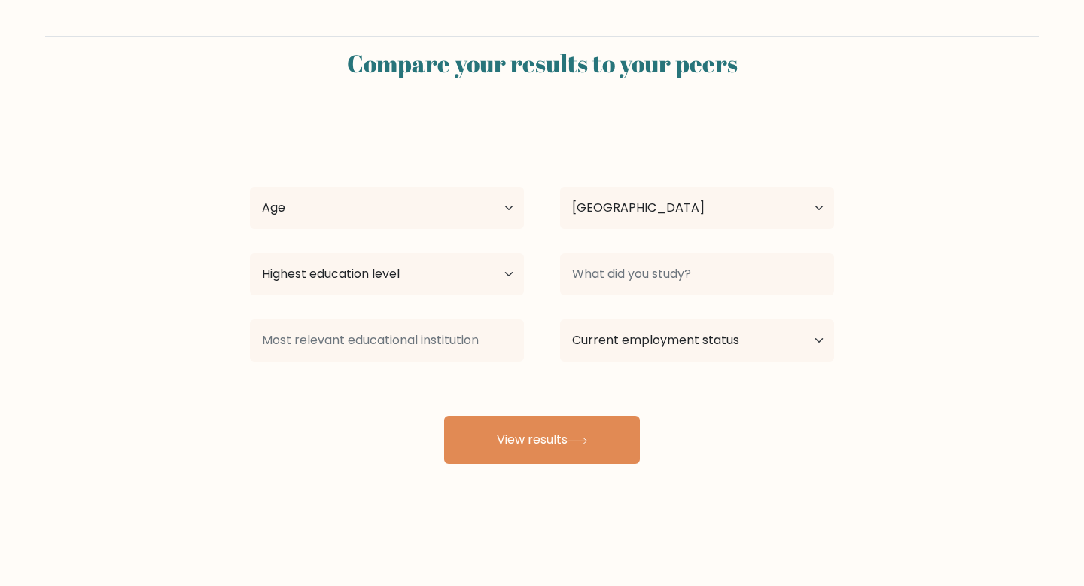
select select "GB"
click at [406, 203] on select "Age Under [DEMOGRAPHIC_DATA] [DEMOGRAPHIC_DATA] [DEMOGRAPHIC_DATA] [DEMOGRAPHIC…" at bounding box center [387, 208] width 274 height 42
select select "18_24"
click at [250, 187] on select "Age Under [DEMOGRAPHIC_DATA] [DEMOGRAPHIC_DATA] [DEMOGRAPHIC_DATA] [DEMOGRAPHIC…" at bounding box center [387, 208] width 274 height 42
click at [461, 282] on select "Highest education level No schooling Primary Lower Secondary Upper Secondary Oc…" at bounding box center [387, 274] width 274 height 42
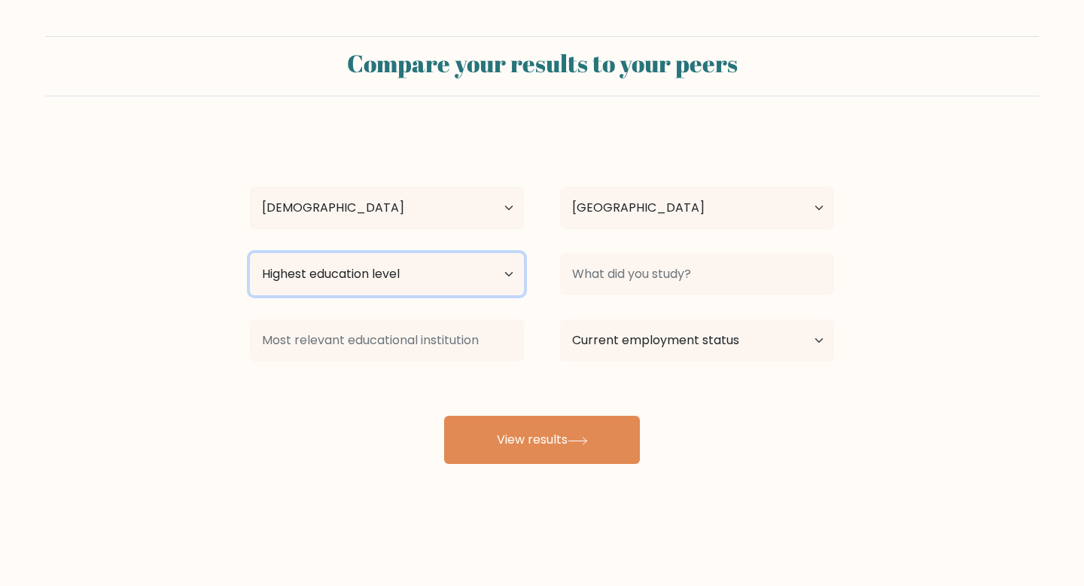
select select "upper_secondary"
click at [250, 253] on select "Highest education level No schooling Primary Lower Secondary Upper Secondary Oc…" at bounding box center [387, 274] width 274 height 42
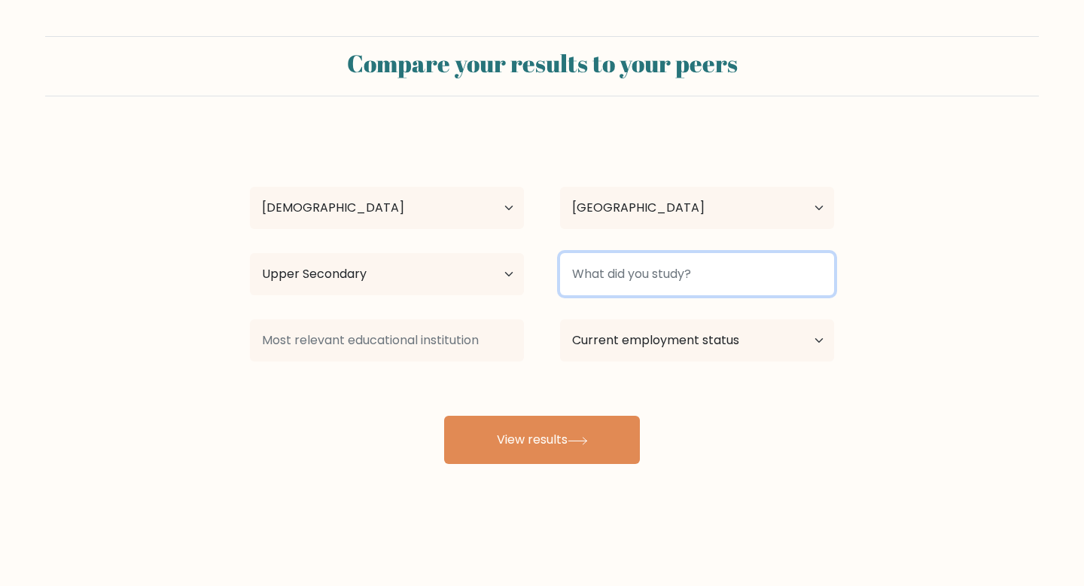
click at [677, 278] on input at bounding box center [697, 274] width 274 height 42
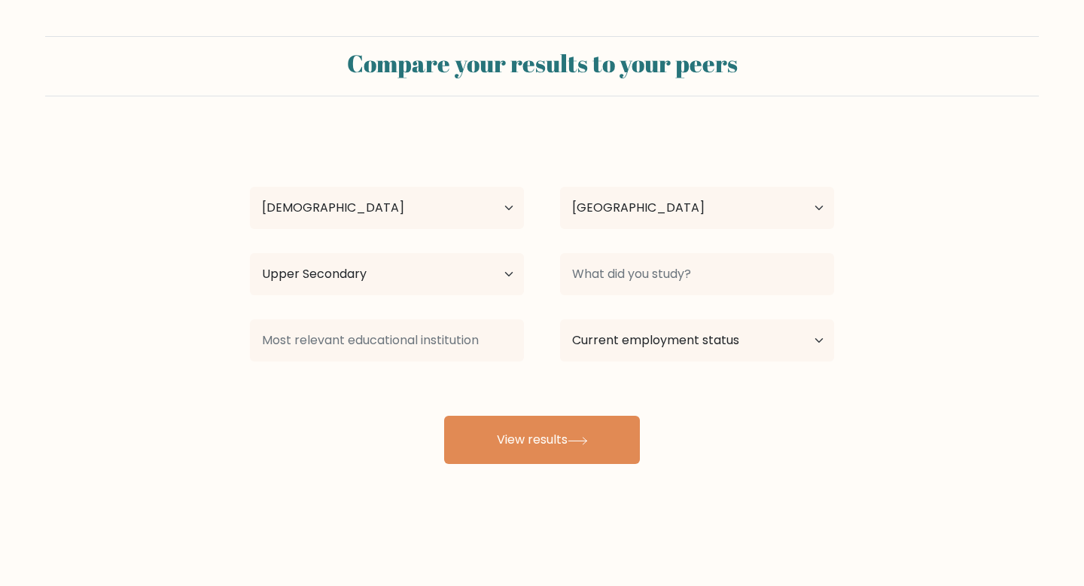
click at [620, 389] on div "[PERSON_NAME] Age Under [DEMOGRAPHIC_DATA] [DEMOGRAPHIC_DATA] [DEMOGRAPHIC_DATA…" at bounding box center [542, 298] width 602 height 331
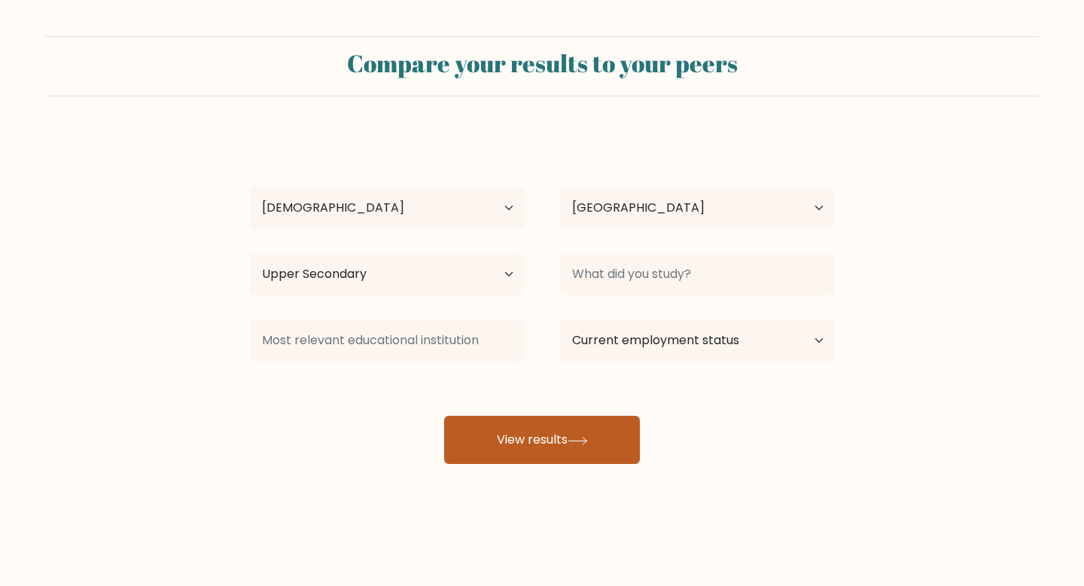
click at [563, 444] on button "View results" at bounding box center [542, 440] width 196 height 48
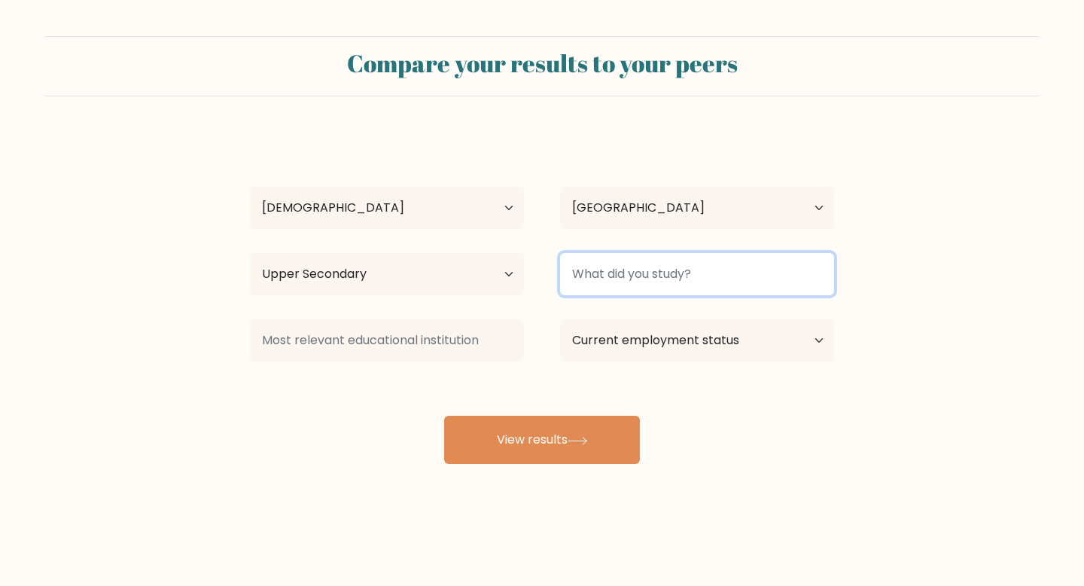
click at [704, 269] on input at bounding box center [697, 274] width 274 height 42
type input "GCSE"
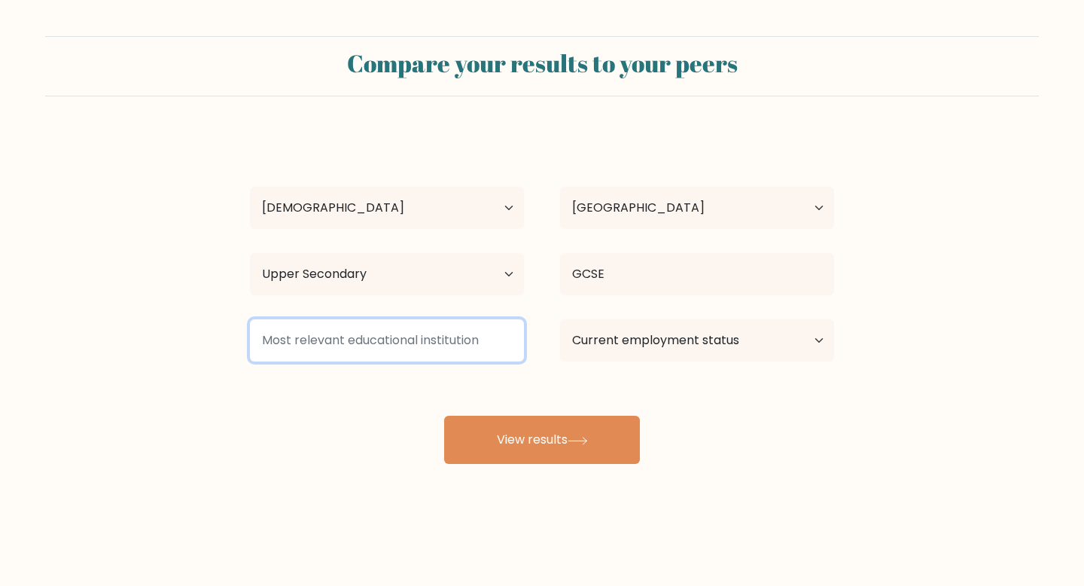
click at [438, 358] on input at bounding box center [387, 340] width 274 height 42
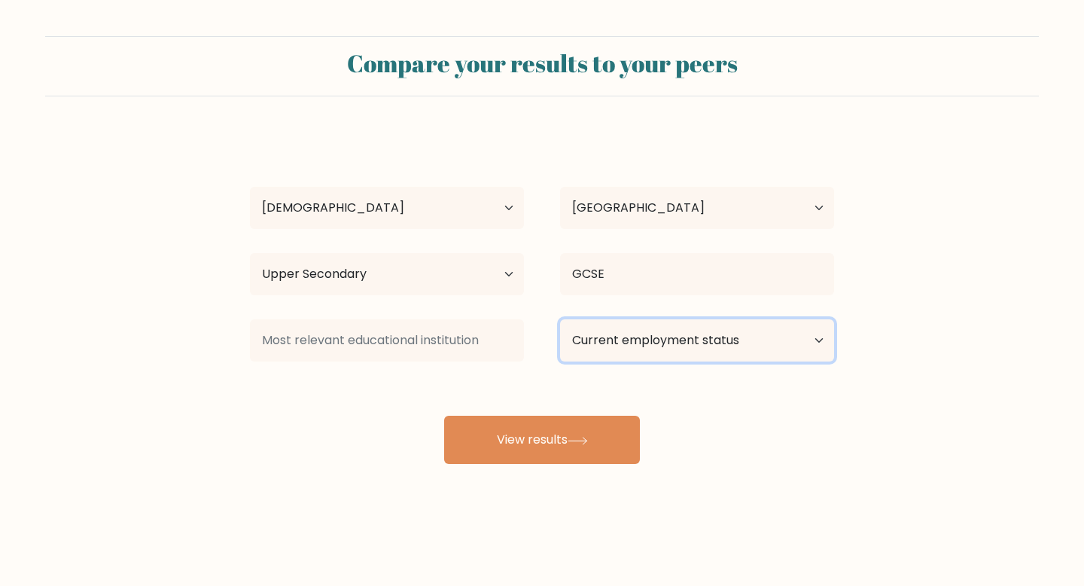
click at [630, 342] on select "Current employment status Employed Student Retired Other / prefer not to answer" at bounding box center [697, 340] width 274 height 42
select select "employed"
click at [560, 319] on select "Current employment status Employed Student Retired Other / prefer not to answer" at bounding box center [697, 340] width 274 height 42
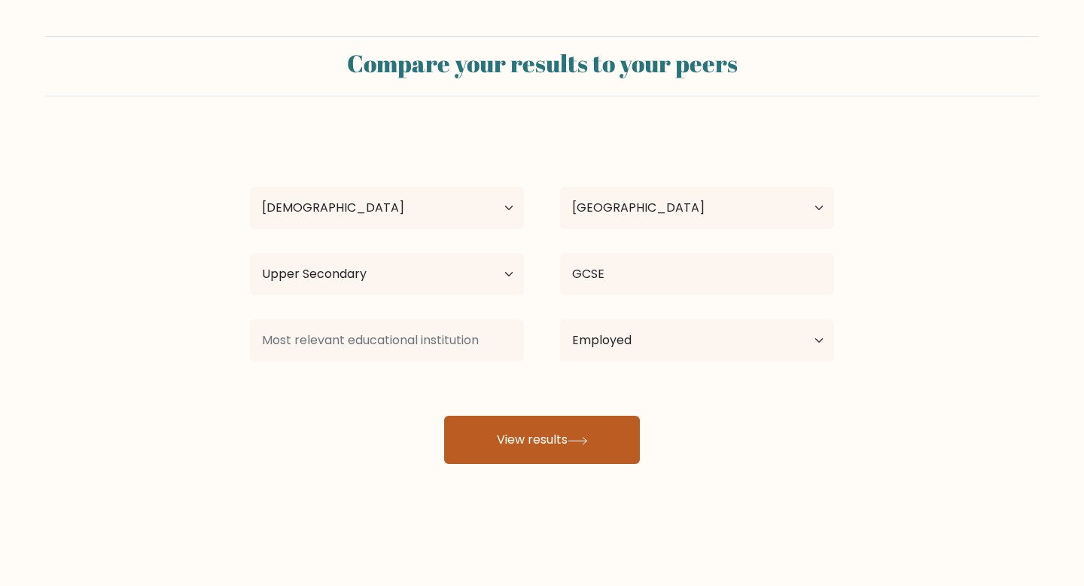
click at [606, 440] on button "View results" at bounding box center [542, 440] width 196 height 48
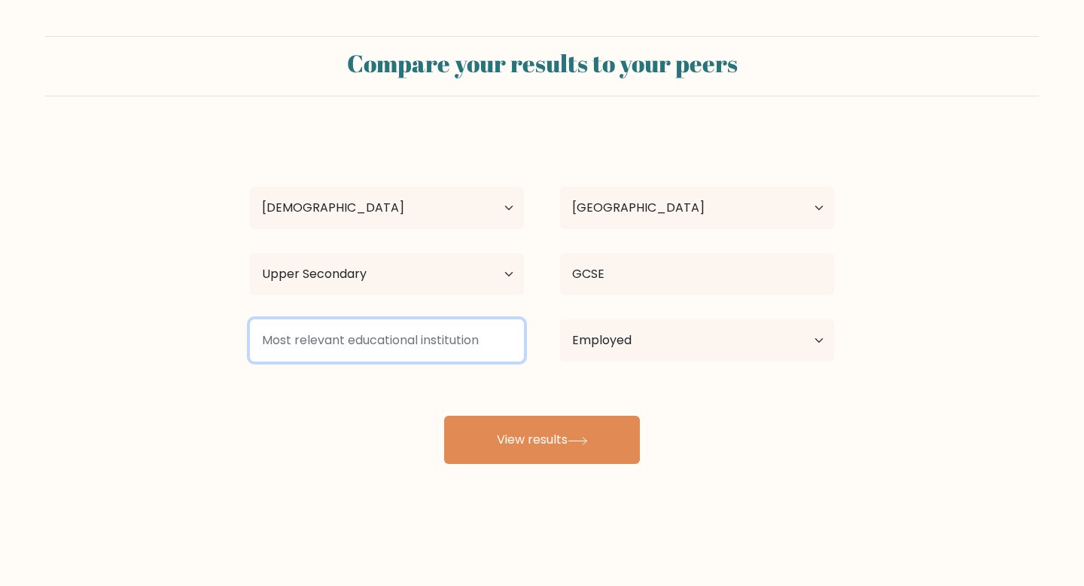
click at [482, 337] on input at bounding box center [387, 340] width 274 height 42
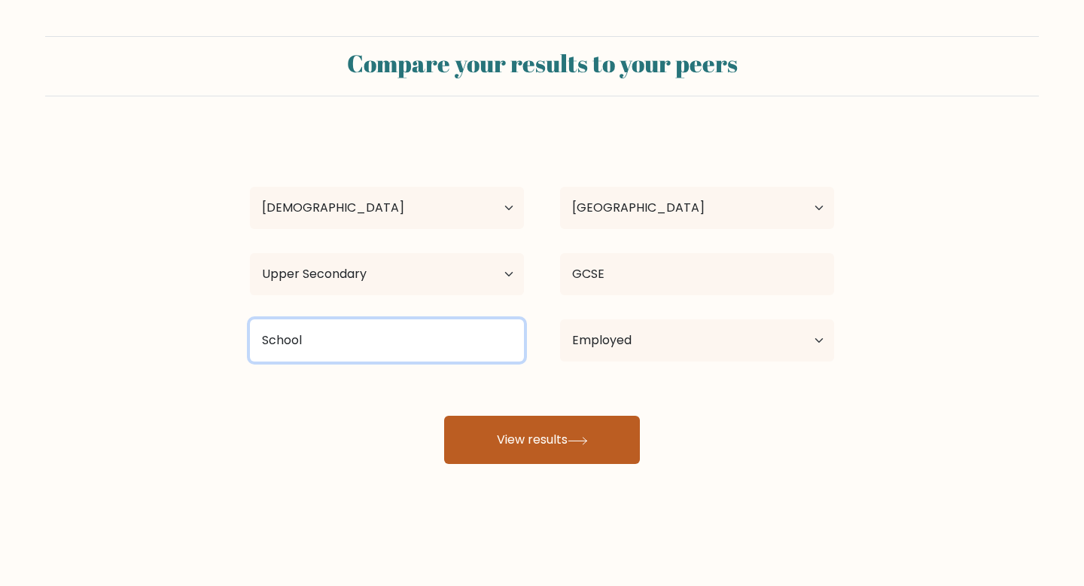
type input "School"
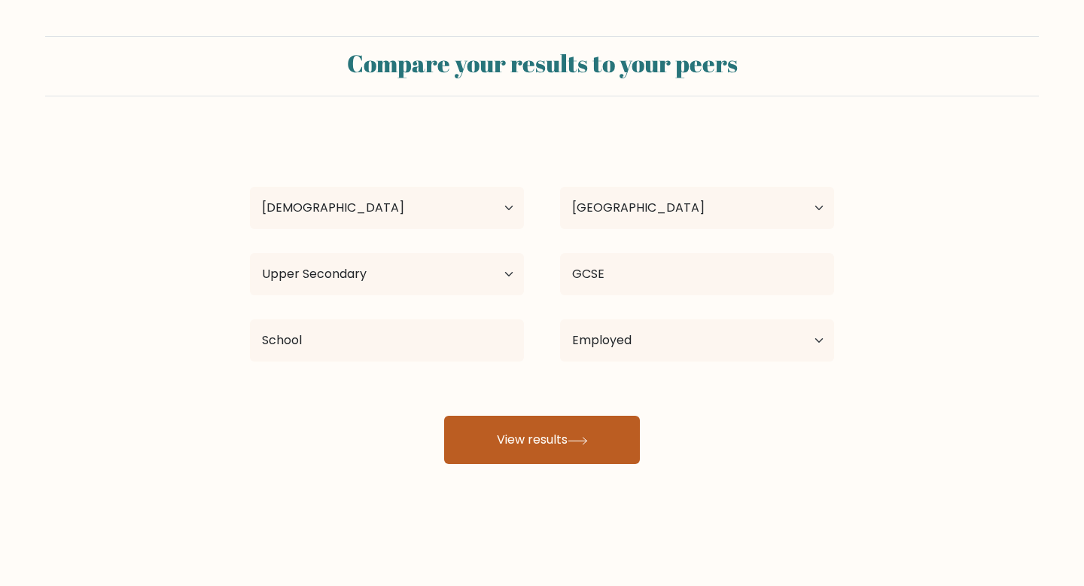
click at [523, 453] on button "View results" at bounding box center [542, 440] width 196 height 48
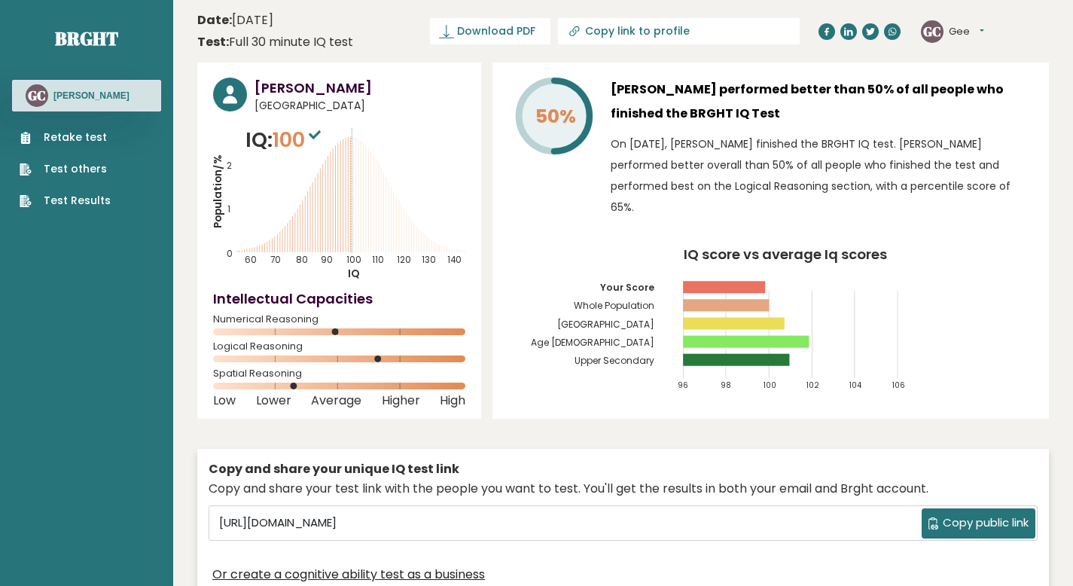
click at [361, 220] on icon "Population/% IQ 0 1 2 60 70 80 90 100 110 120 130 140" at bounding box center [339, 203] width 252 height 156
